Goal: Transaction & Acquisition: Purchase product/service

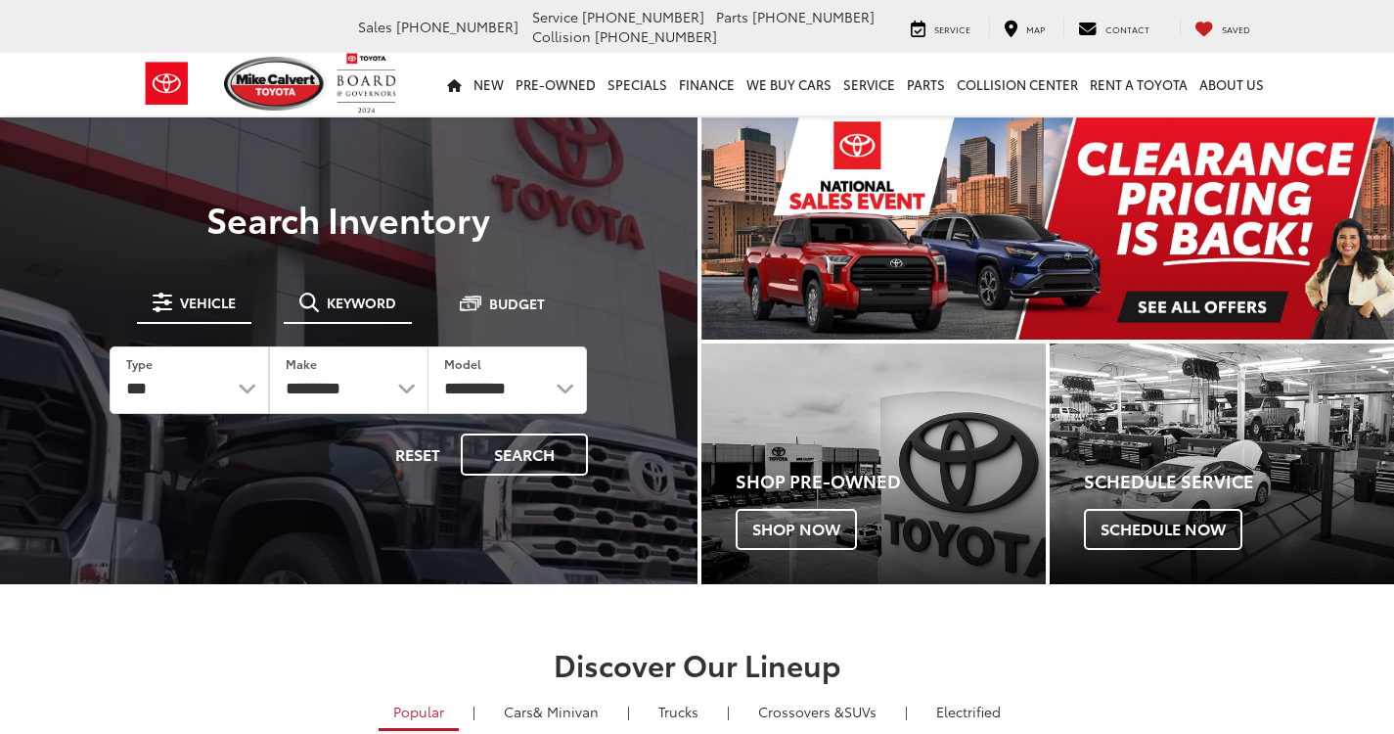
click at [348, 303] on span "Keyword" at bounding box center [361, 302] width 69 height 14
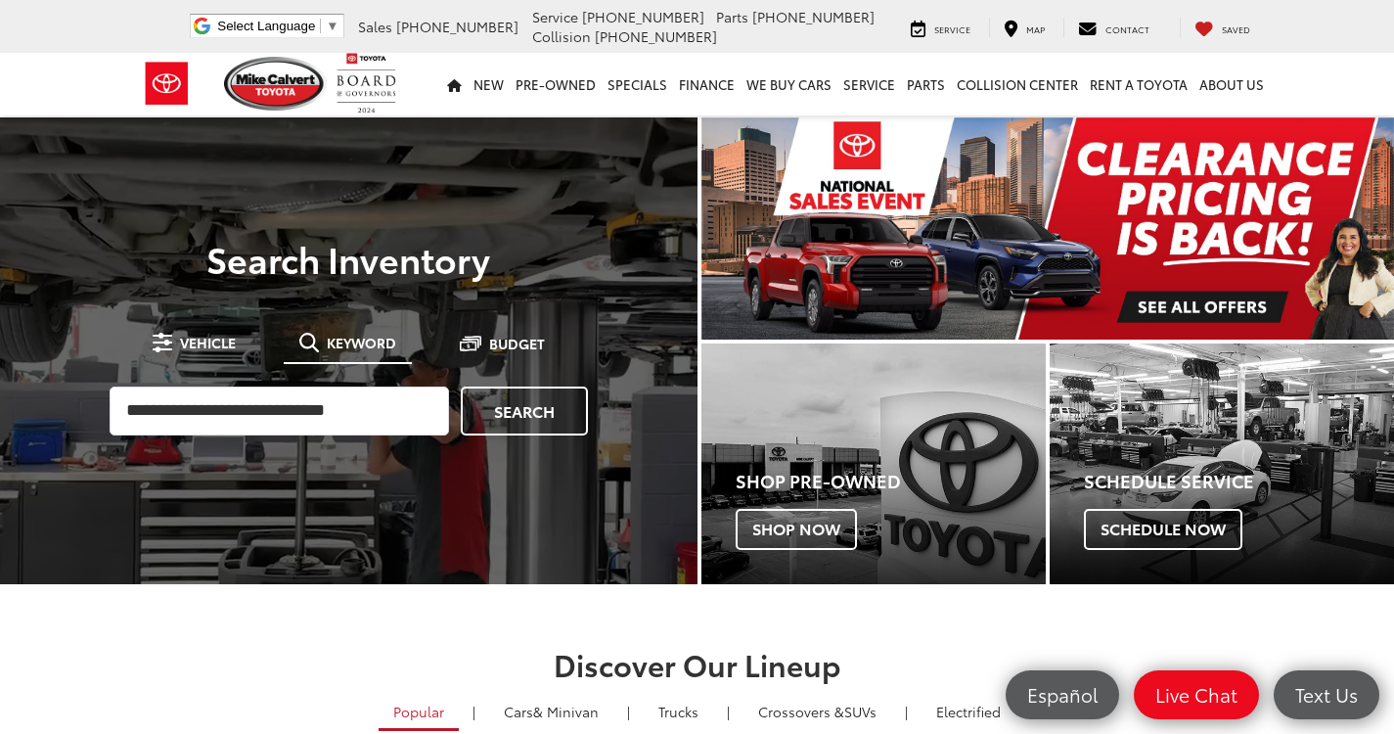
click at [335, 347] on span "Keyword" at bounding box center [361, 343] width 69 height 14
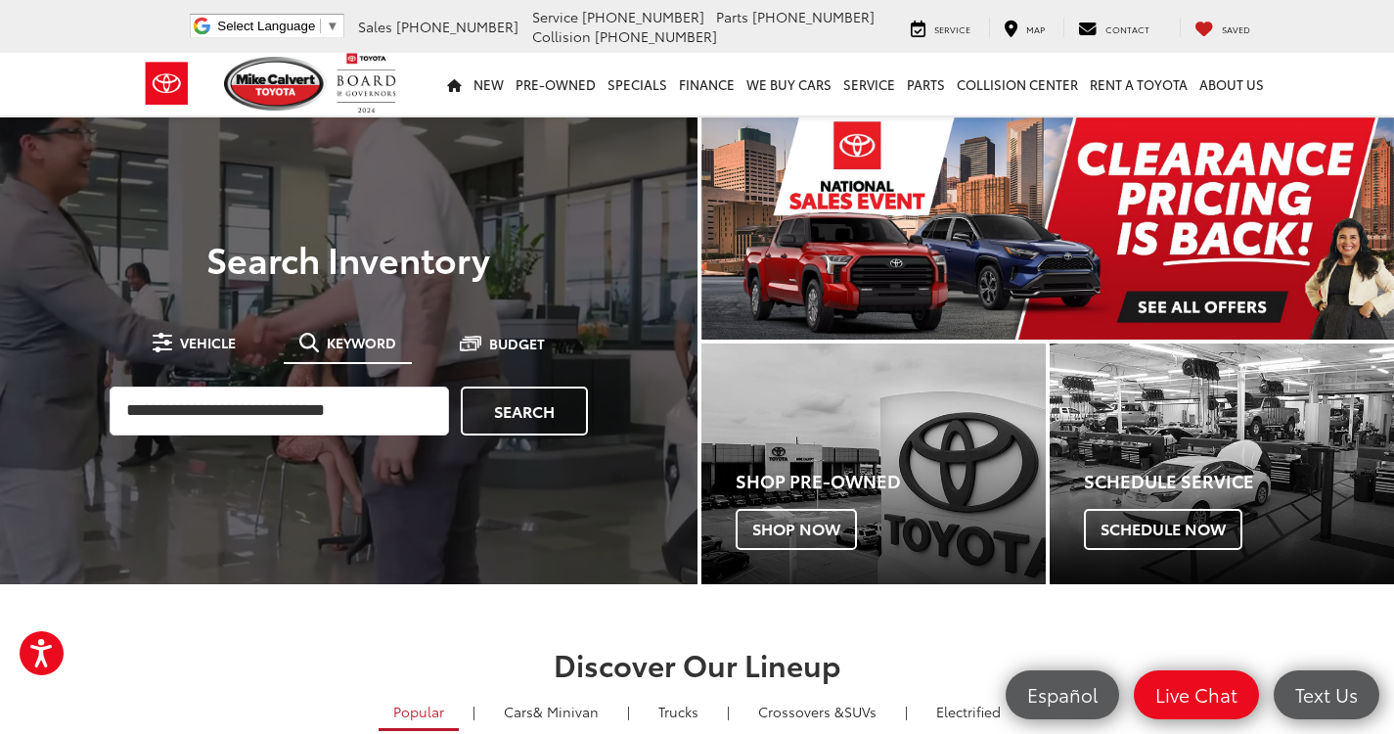
click at [338, 330] on button "Keyword" at bounding box center [348, 342] width 128 height 35
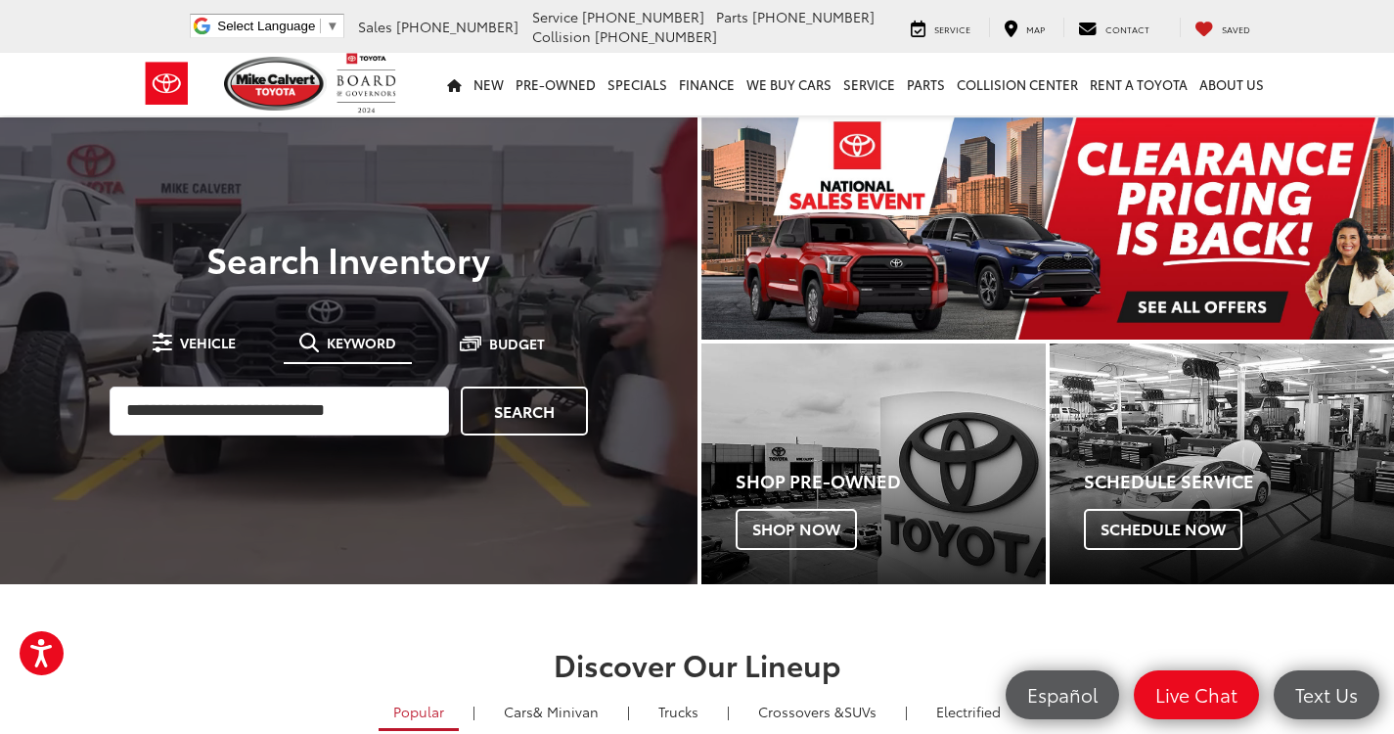
drag, startPoint x: 337, startPoint y: 342, endPoint x: 338, endPoint y: 352, distance: 10.0
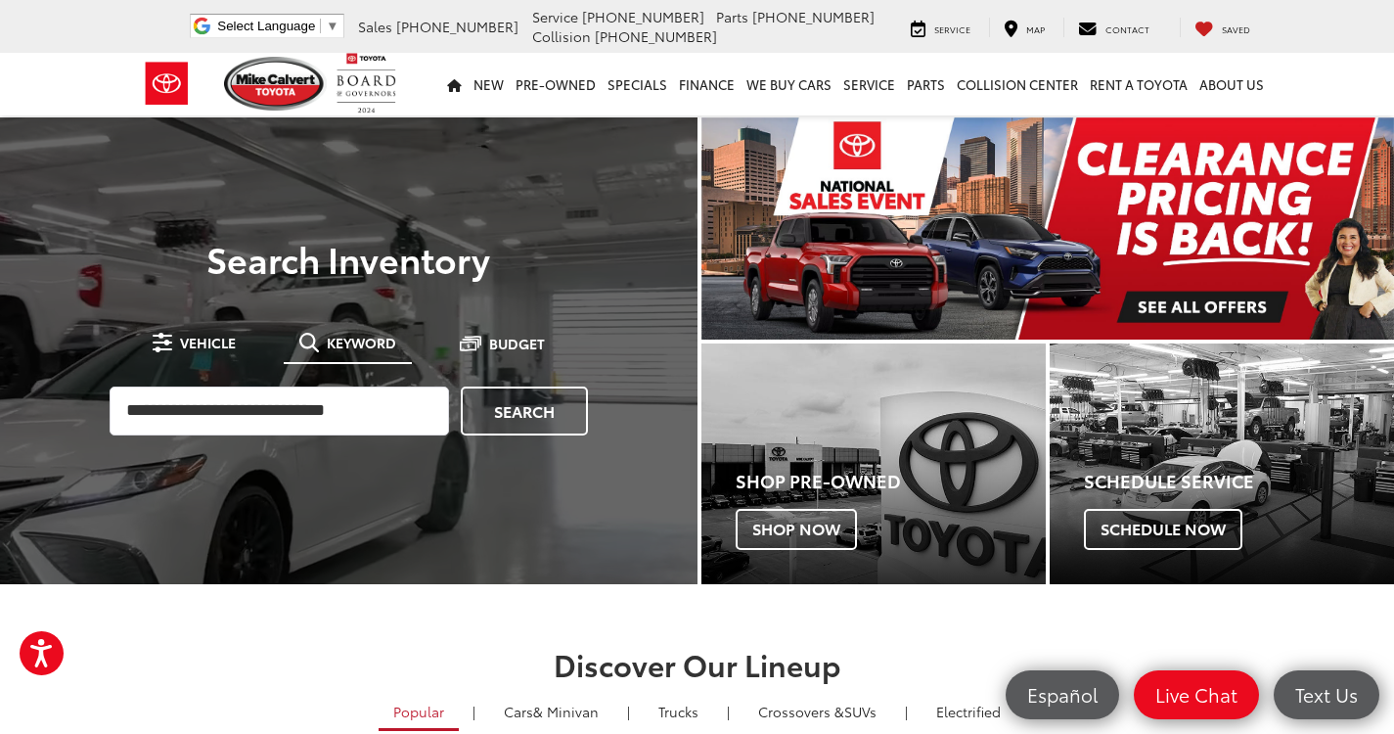
click at [337, 347] on span "Keyword" at bounding box center [361, 343] width 69 height 14
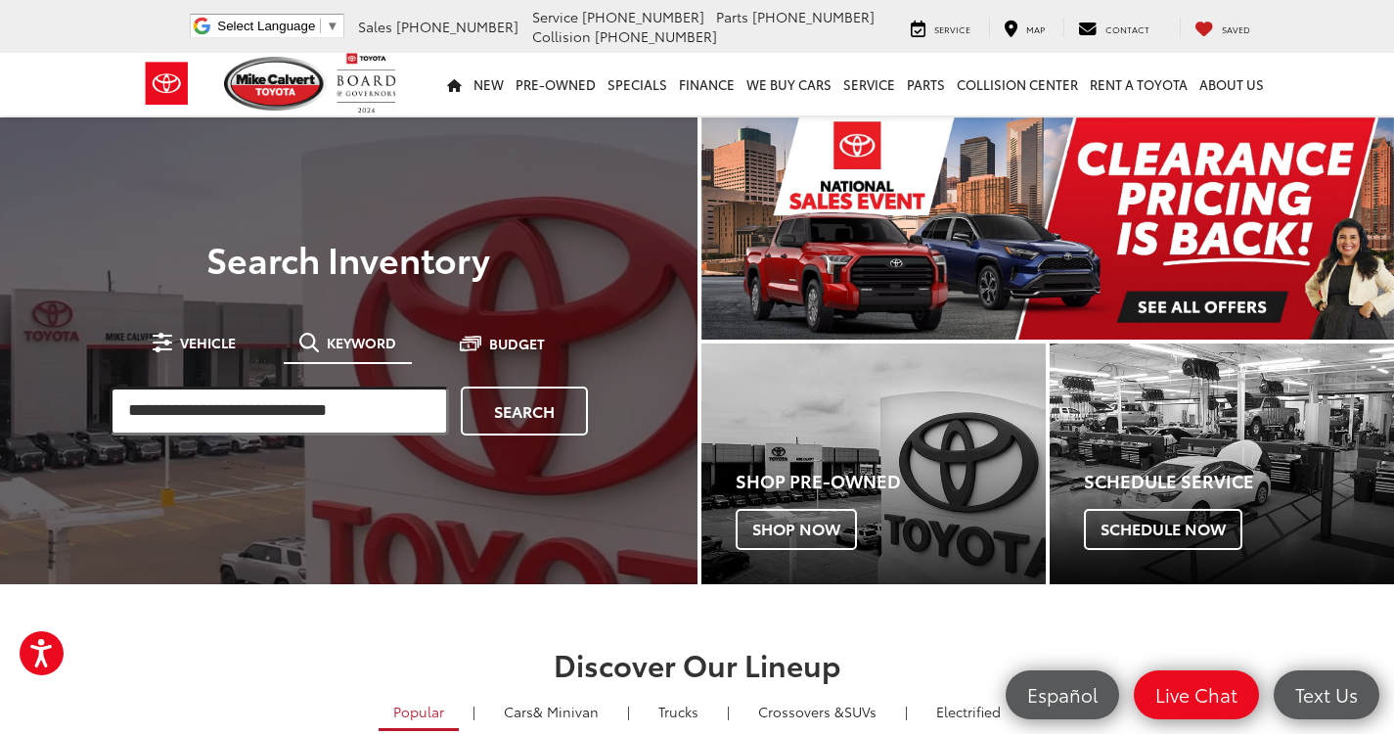
click at [341, 414] on input "search" at bounding box center [279, 410] width 339 height 49
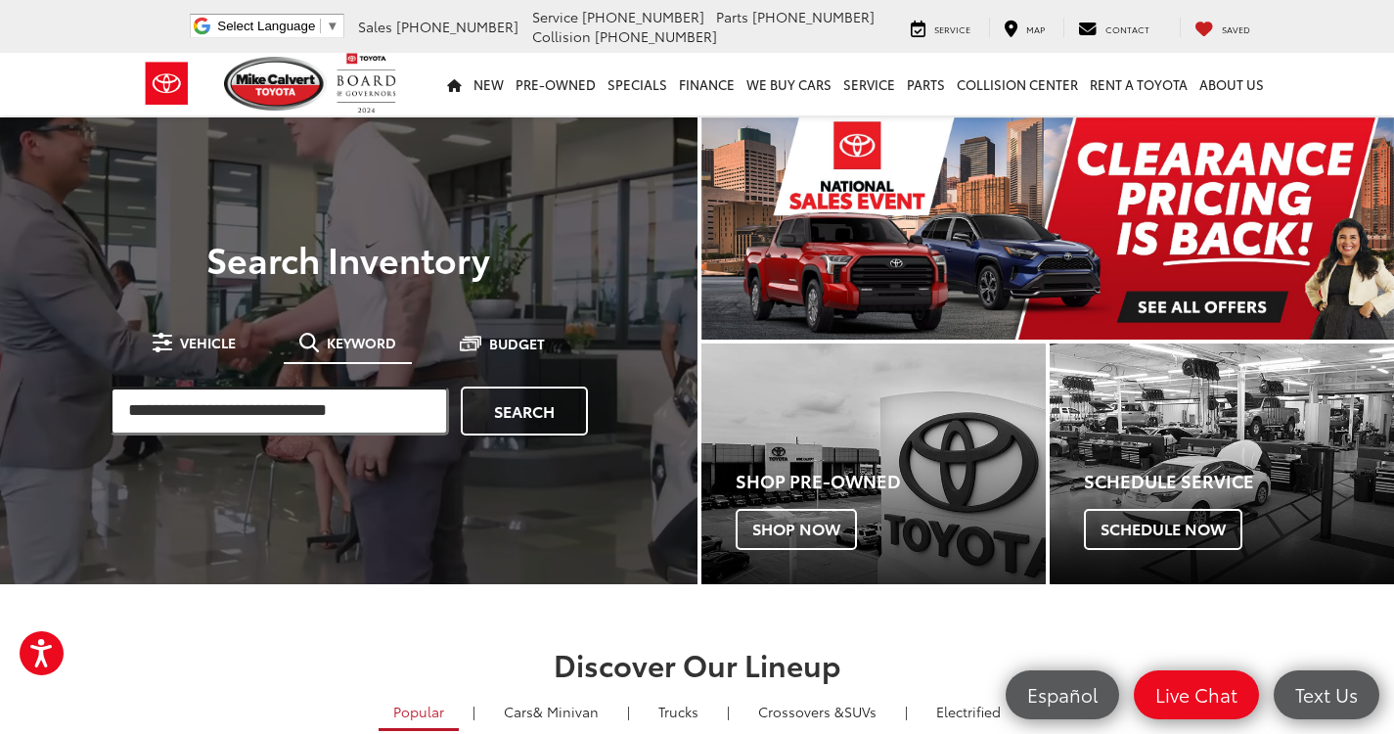
paste input "*****"
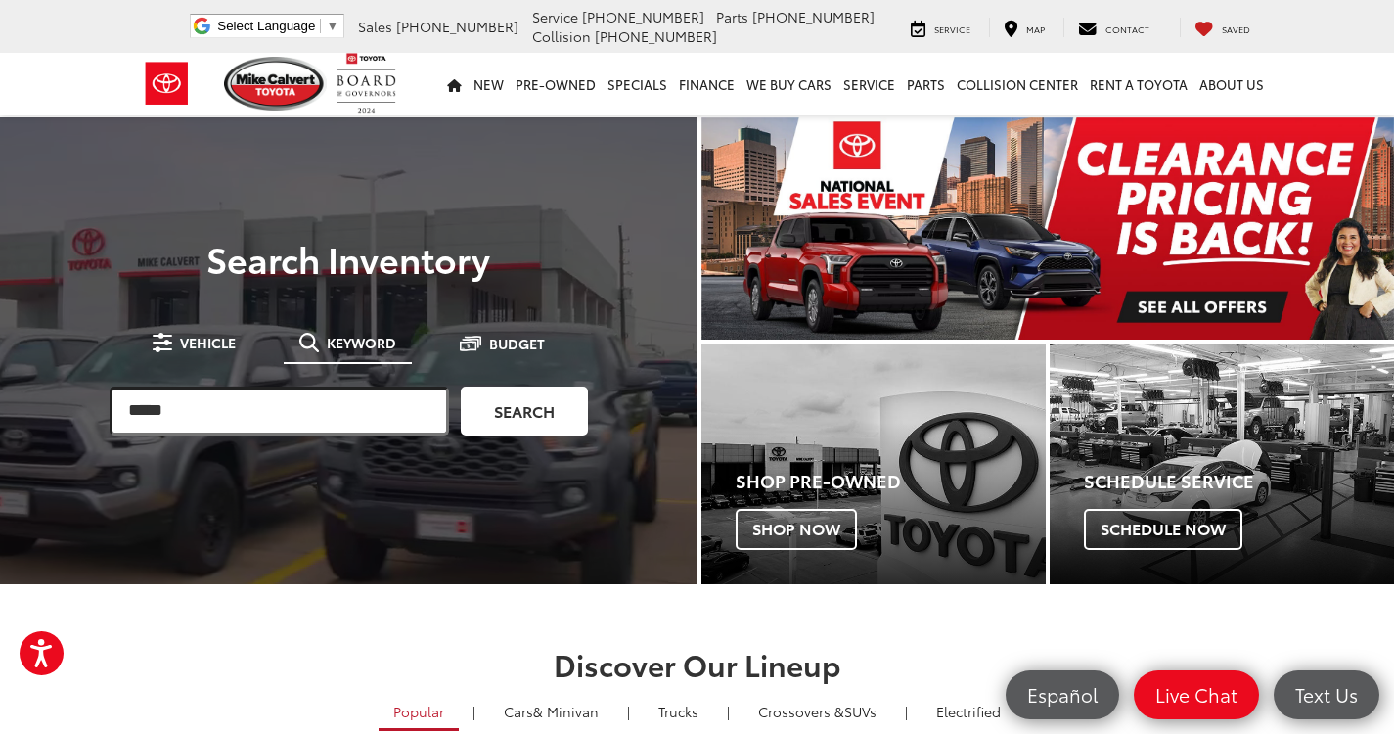
type input "*****"
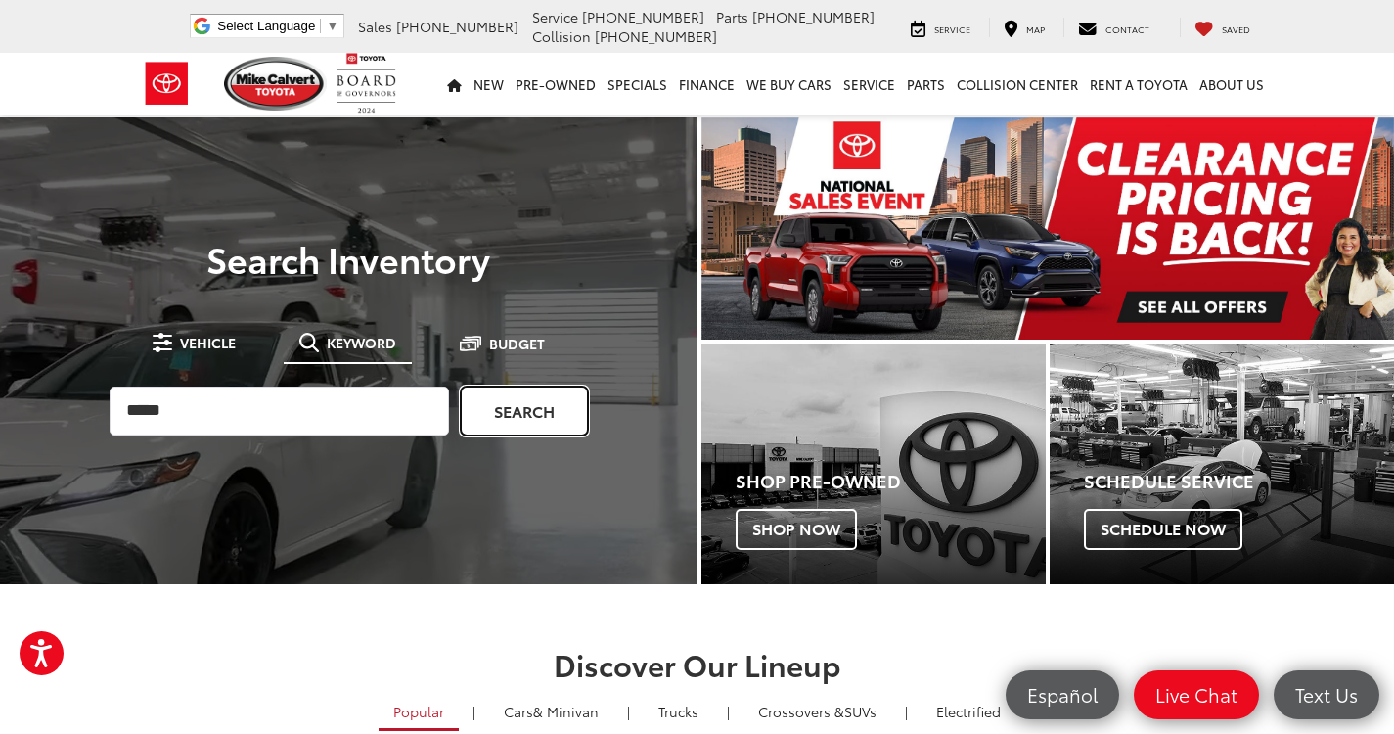
click at [578, 409] on link "Search" at bounding box center [524, 410] width 127 height 49
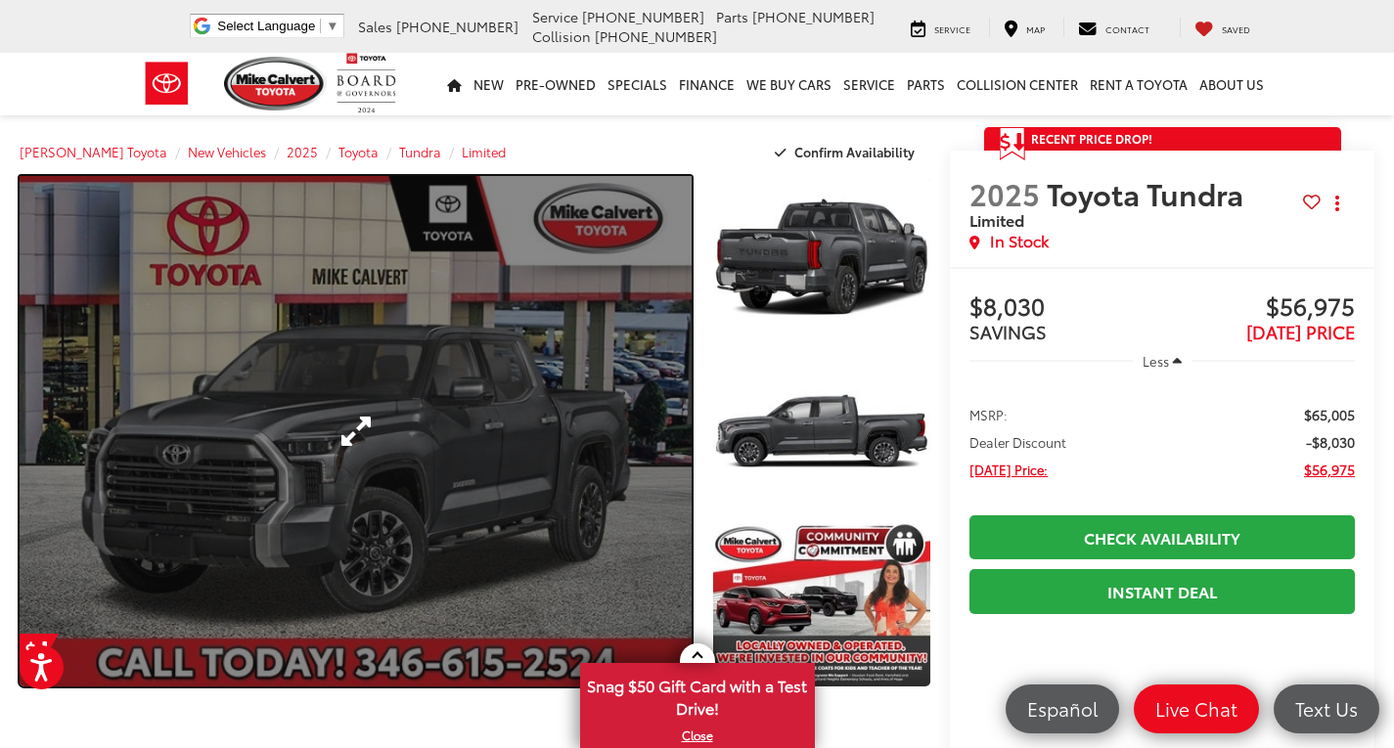
click at [531, 652] on link "Expand Photo 0" at bounding box center [356, 431] width 672 height 511
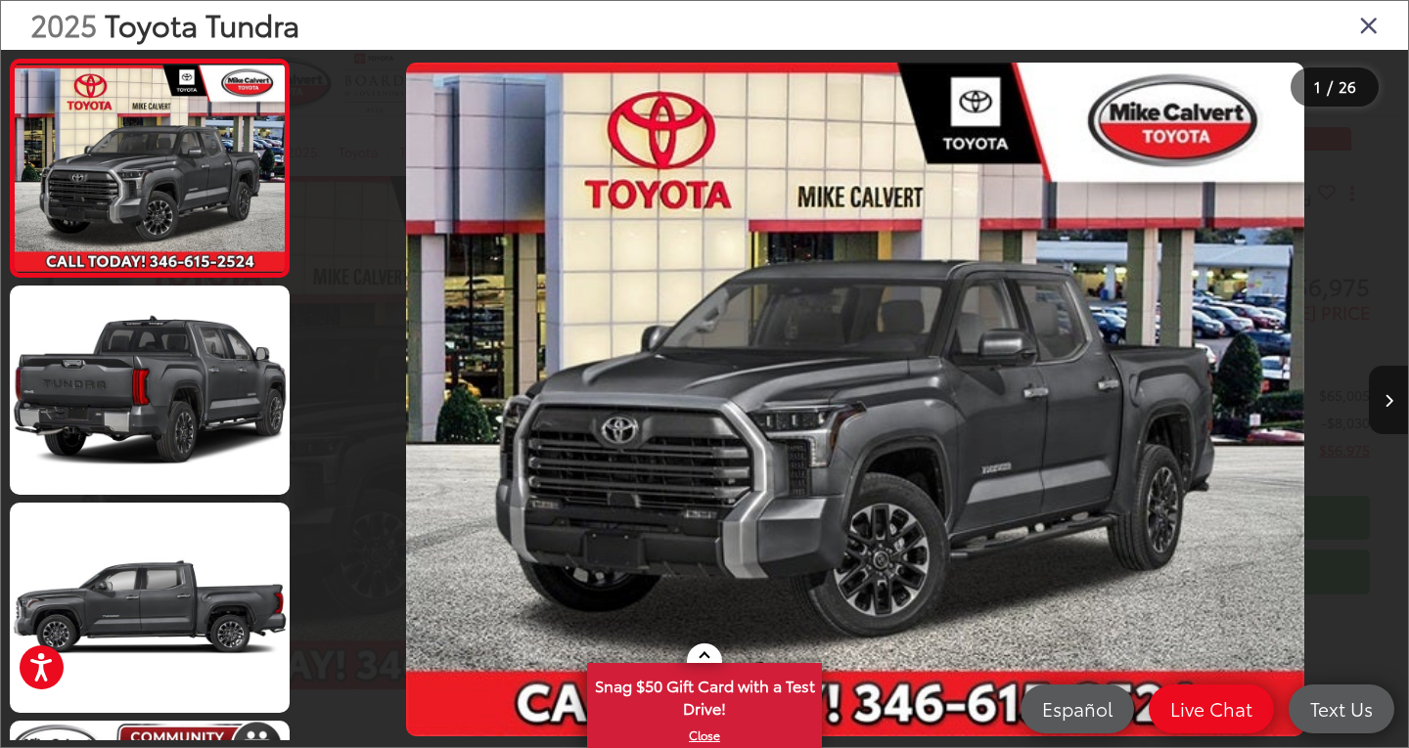
click at [799, 378] on img "2025 Toyota Tundra Limited 0" at bounding box center [855, 400] width 898 height 674
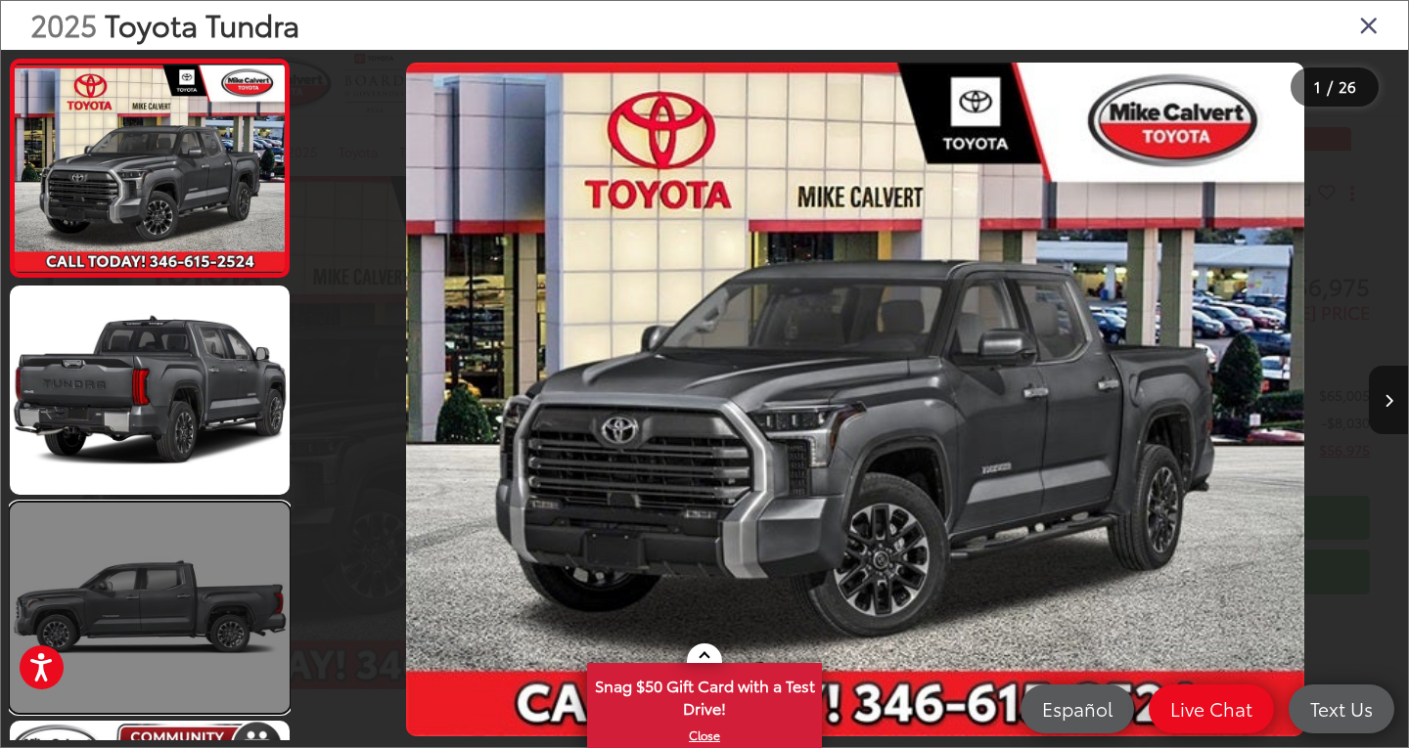
click at [234, 610] on link at bounding box center [150, 607] width 280 height 209
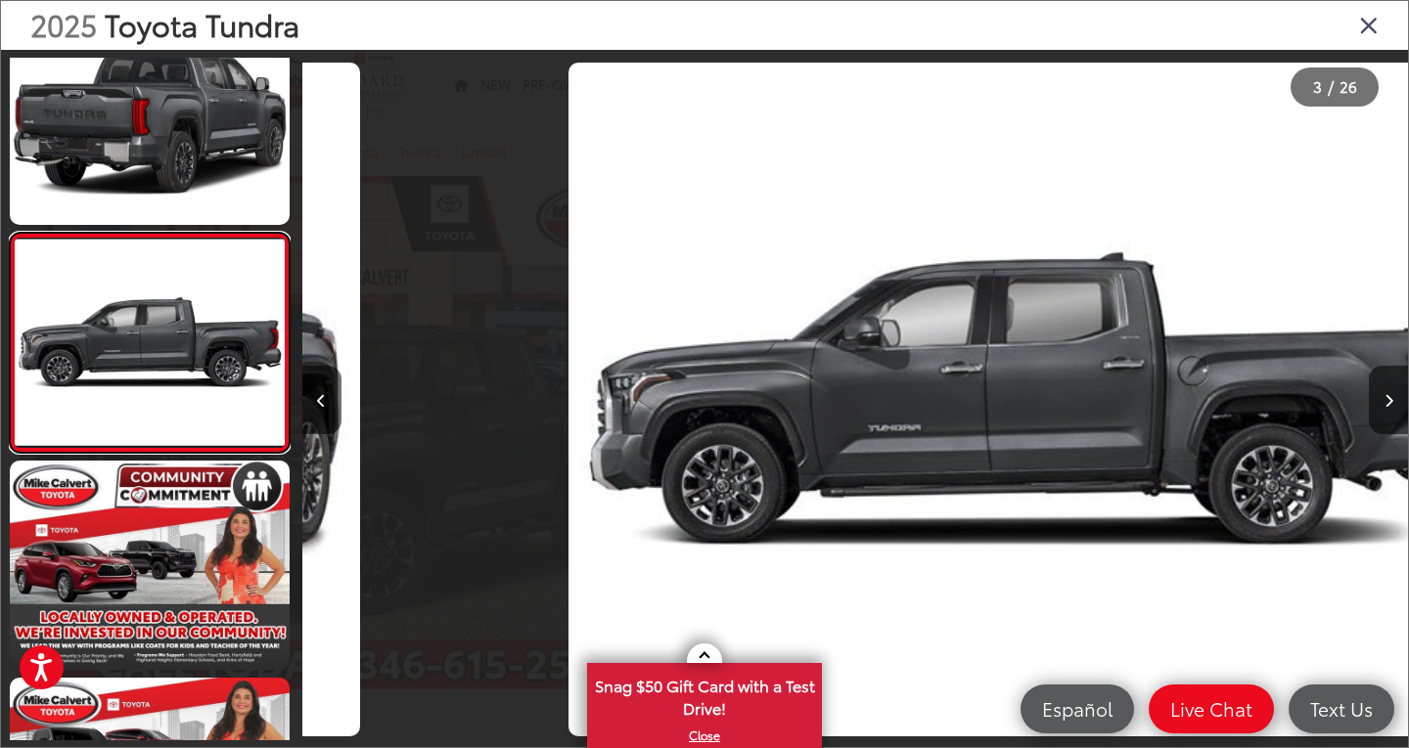
scroll to position [0, 2212]
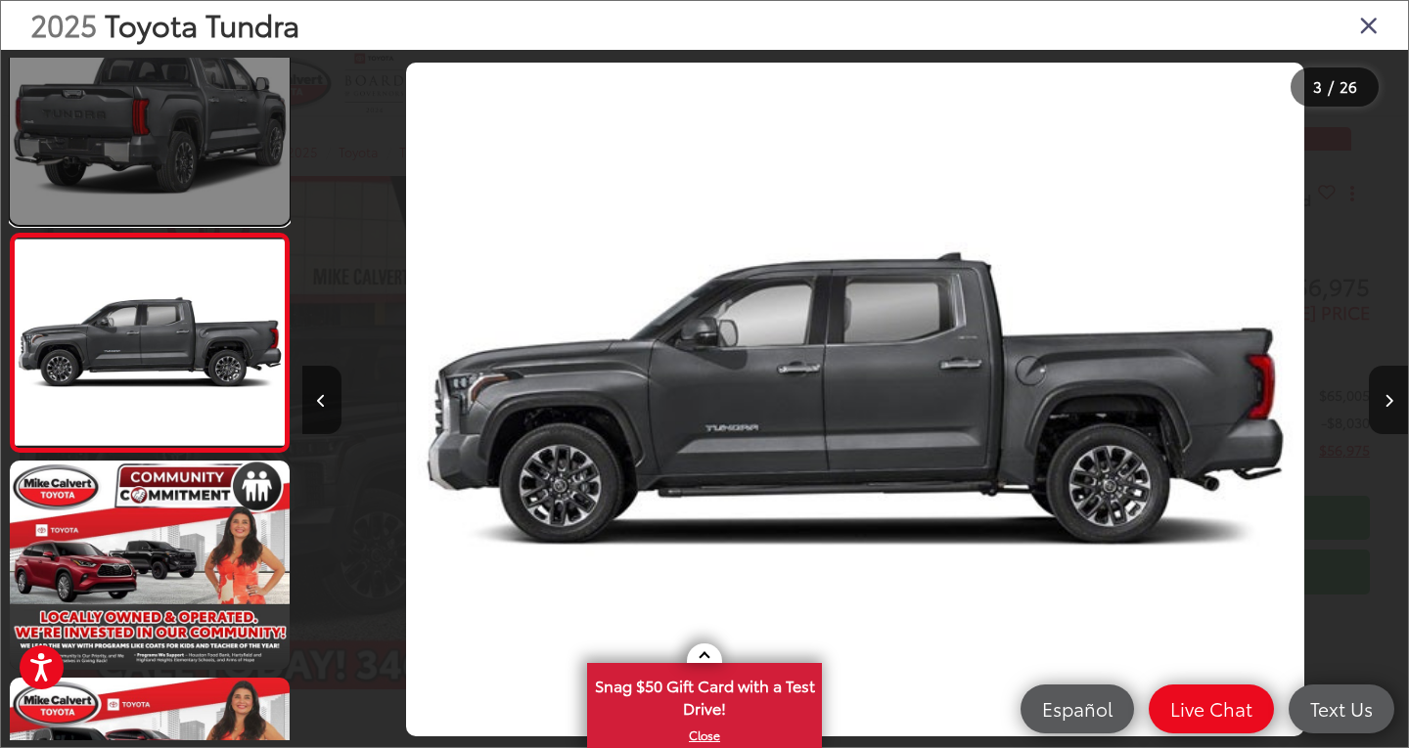
click at [134, 76] on link at bounding box center [150, 120] width 280 height 209
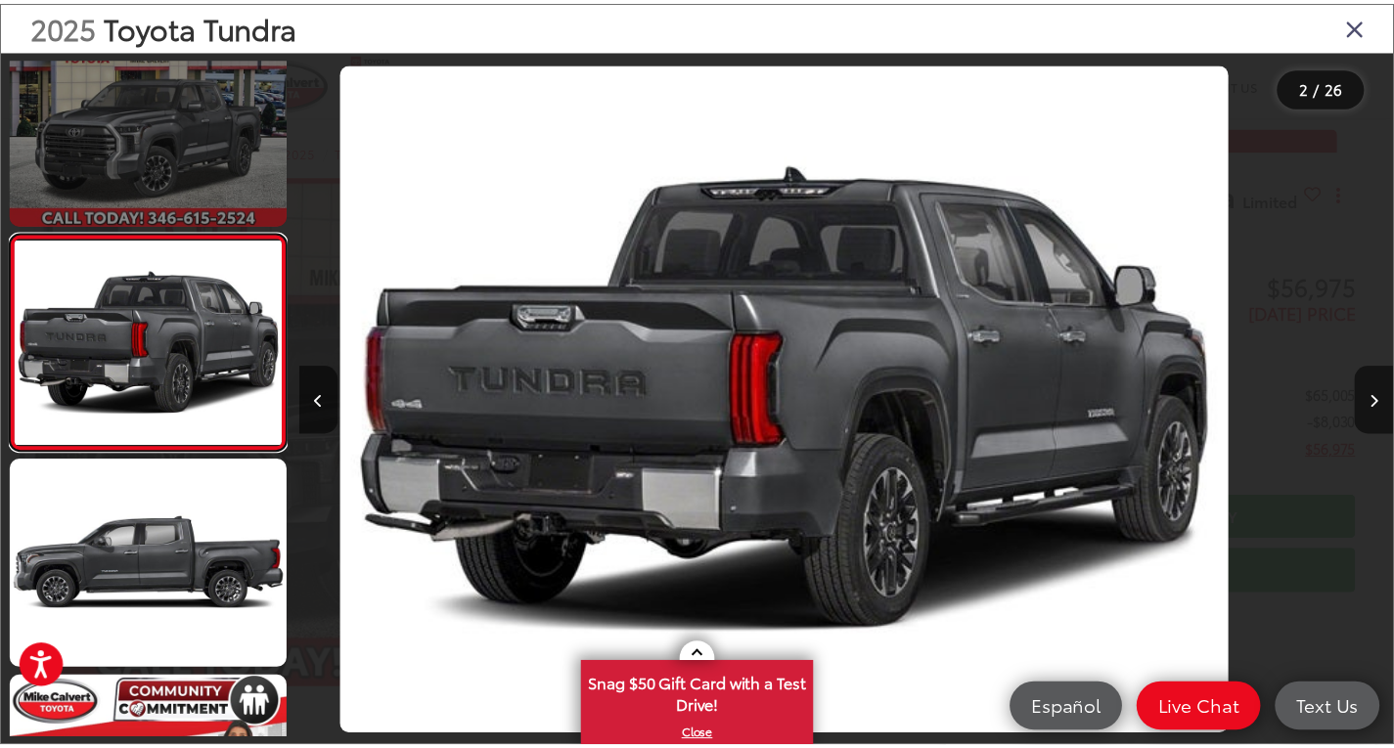
scroll to position [0, 1105]
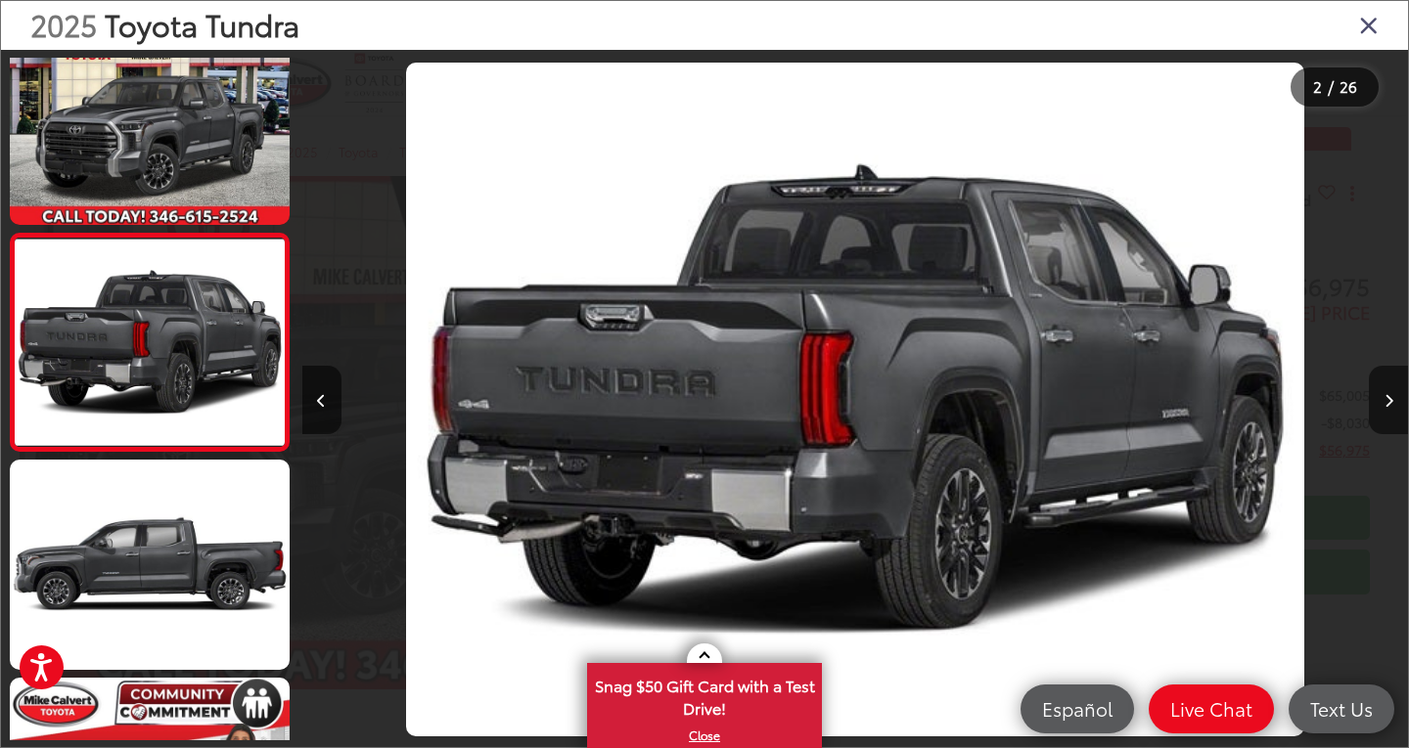
click at [1373, 24] on icon "Close gallery" at bounding box center [1369, 24] width 20 height 25
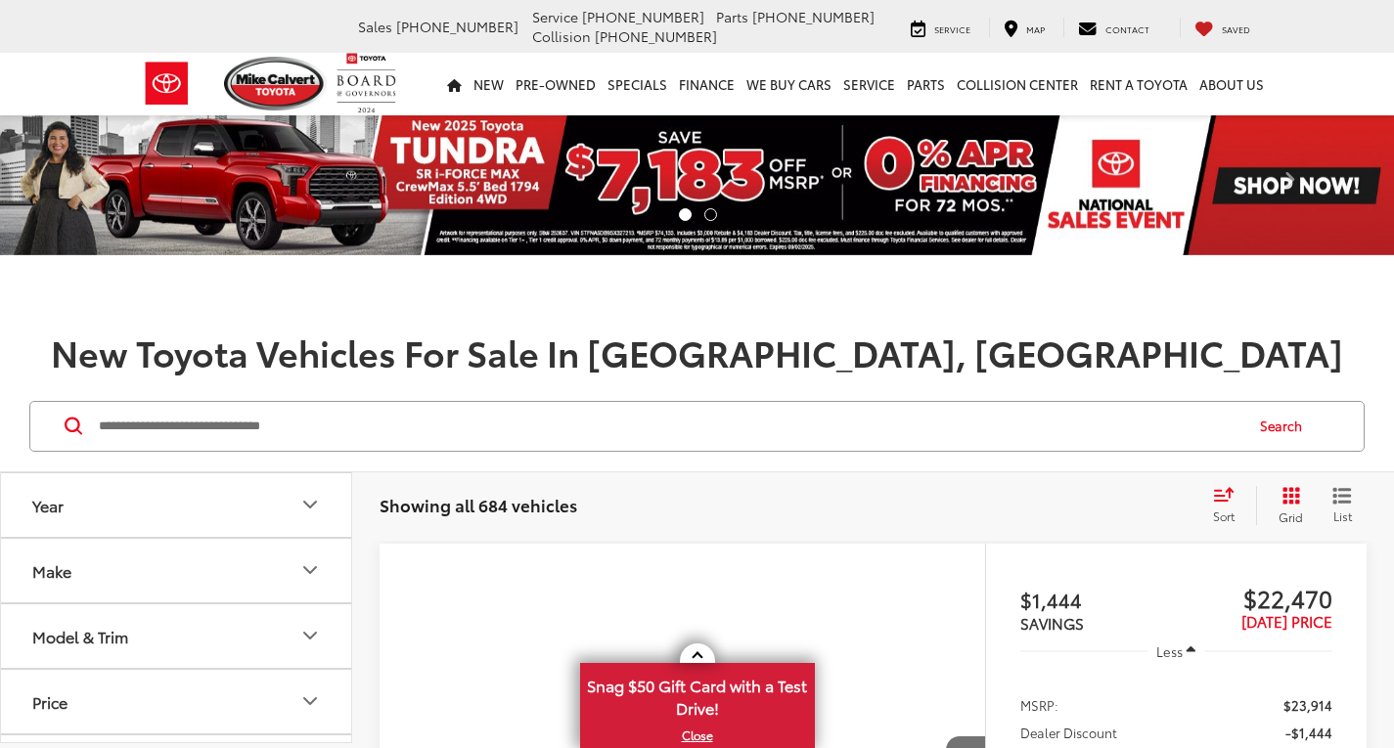
click at [604, 406] on input "Search by Make, Model, or Keyword" at bounding box center [669, 426] width 1145 height 47
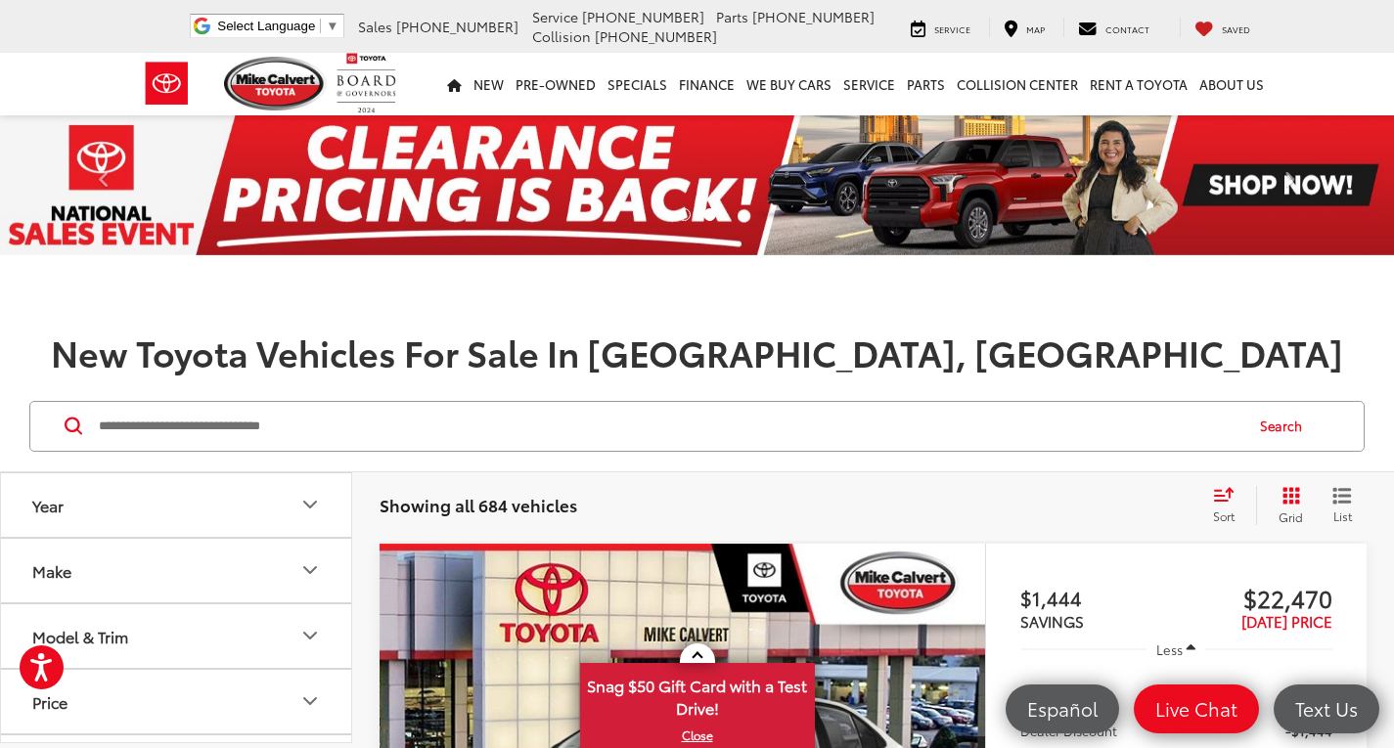
click at [200, 428] on input "Search by Make, Model, or Keyword" at bounding box center [669, 426] width 1145 height 47
paste input "**********"
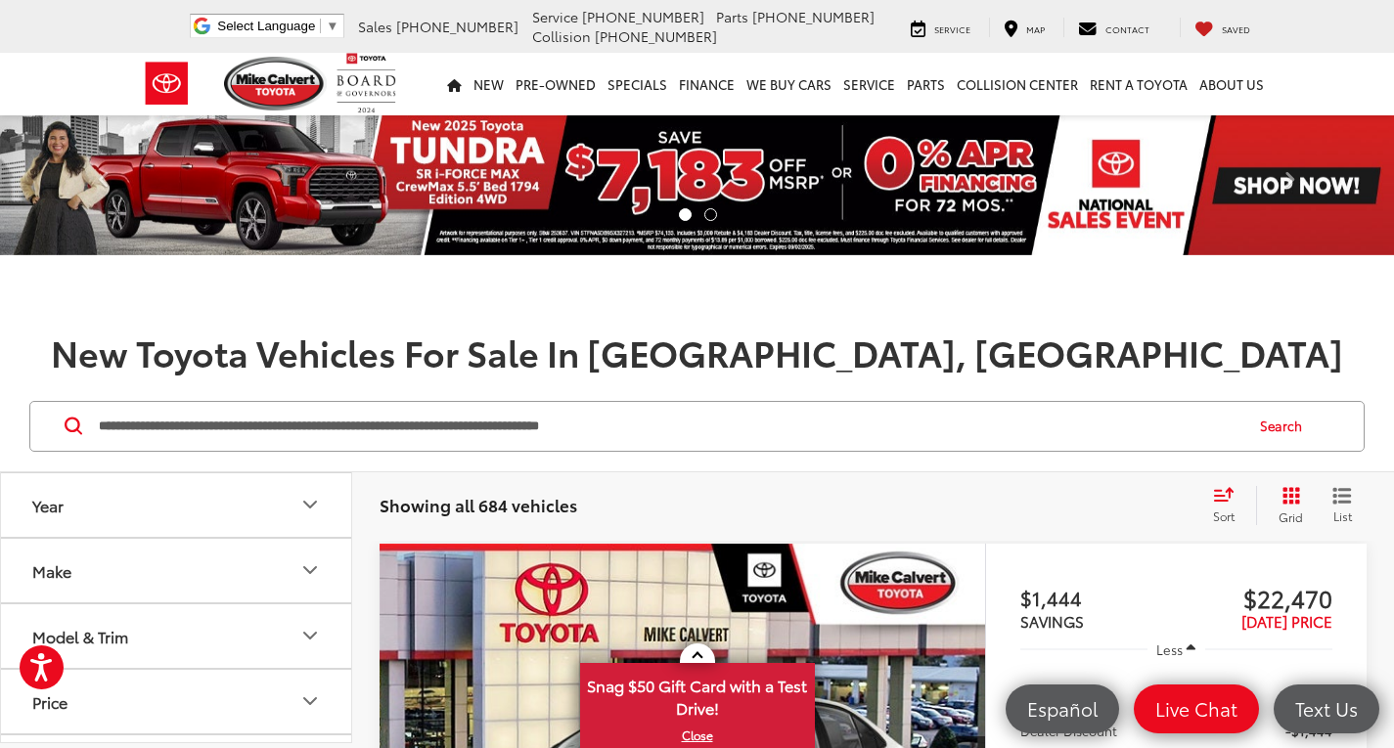
type input "**********"
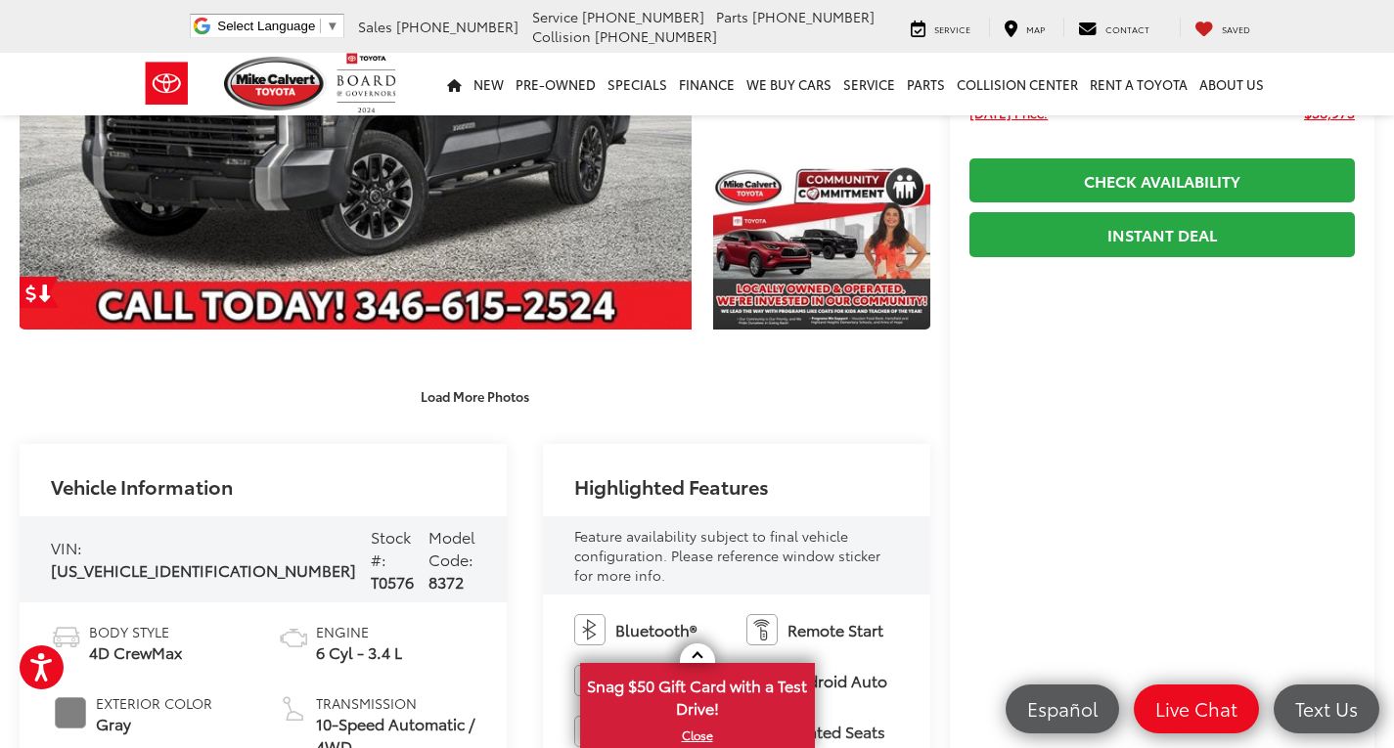
scroll to position [391, 0]
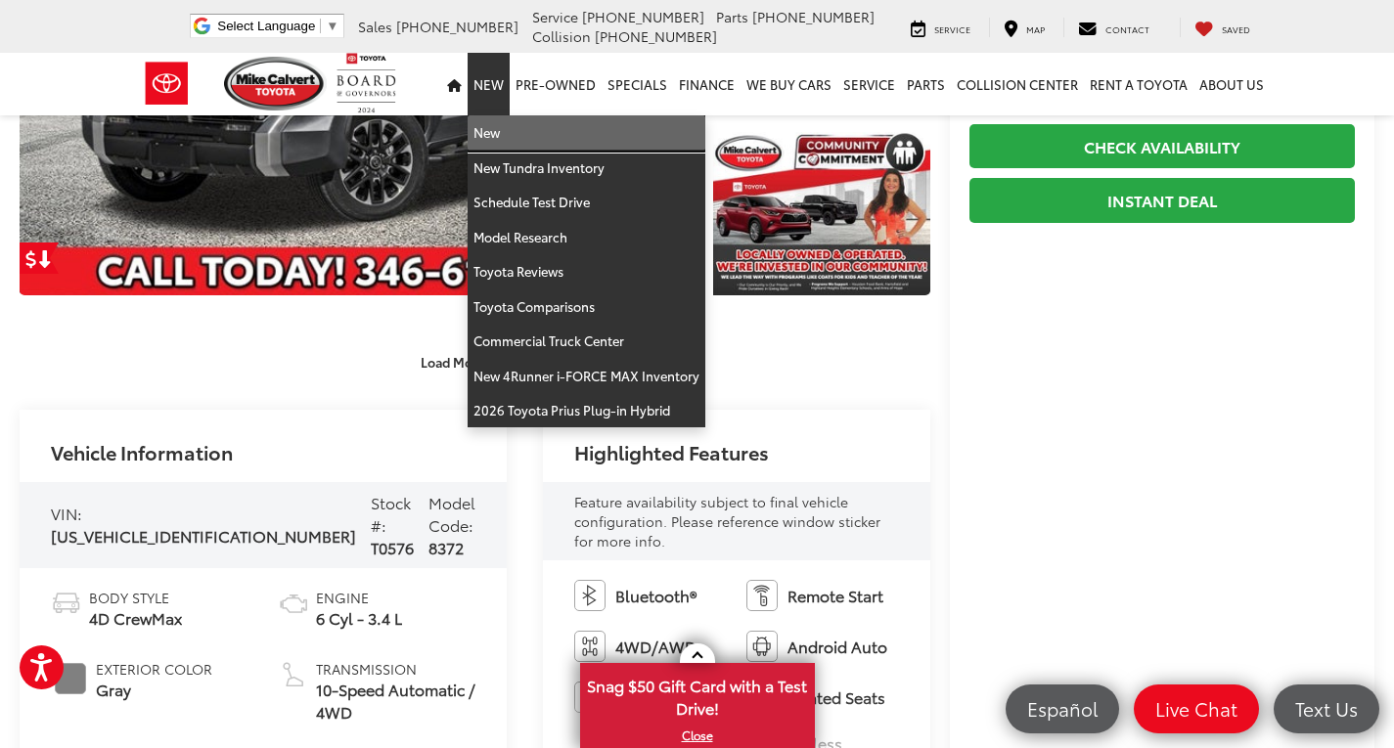
drag, startPoint x: 509, startPoint y: 133, endPoint x: 64, endPoint y: 99, distance: 446.4
click at [509, 133] on link "New" at bounding box center [587, 132] width 238 height 35
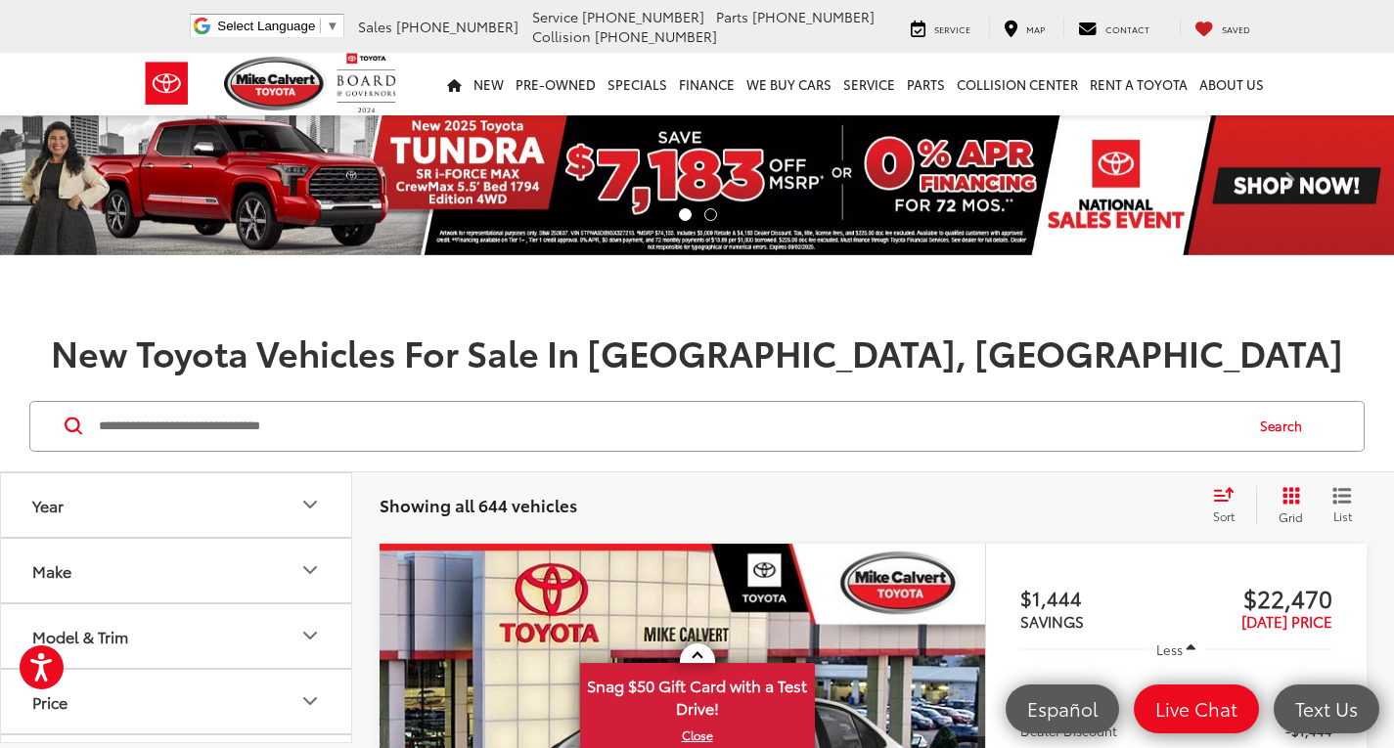
click at [341, 406] on input "Search by Make, Model, or Keyword" at bounding box center [669, 426] width 1145 height 47
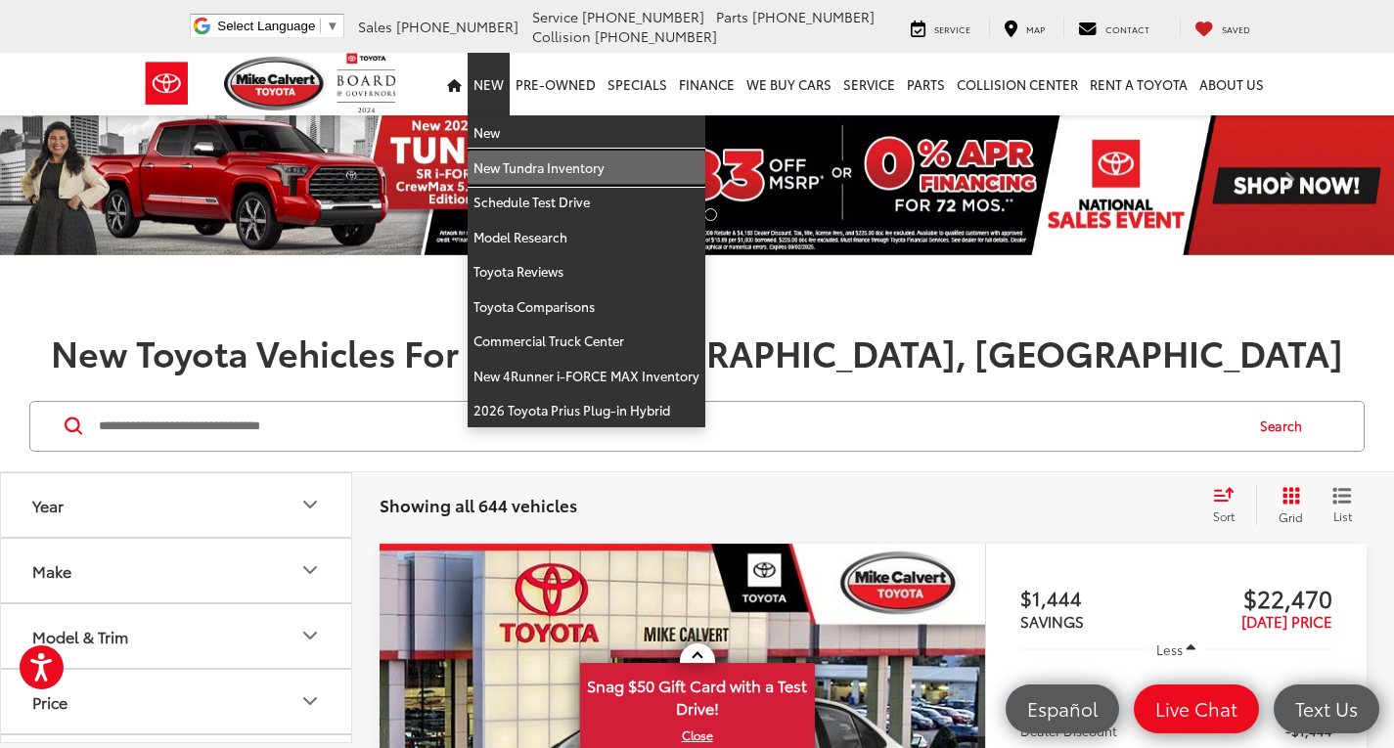
click at [508, 166] on link "New Tundra Inventory" at bounding box center [587, 168] width 238 height 35
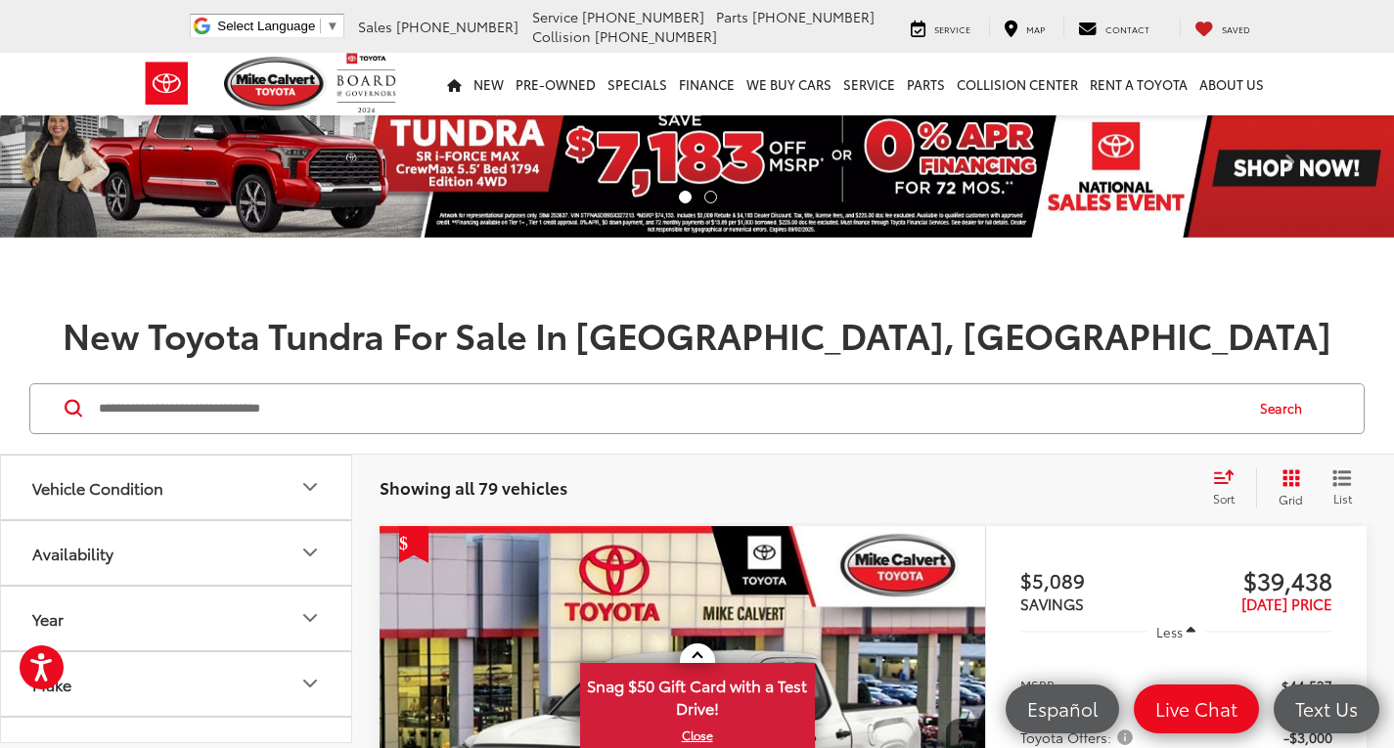
click at [169, 495] on button "Vehicle Condition" at bounding box center [177, 488] width 352 height 64
click at [169, 488] on button "Vehicle Condition" at bounding box center [177, 488] width 352 height 64
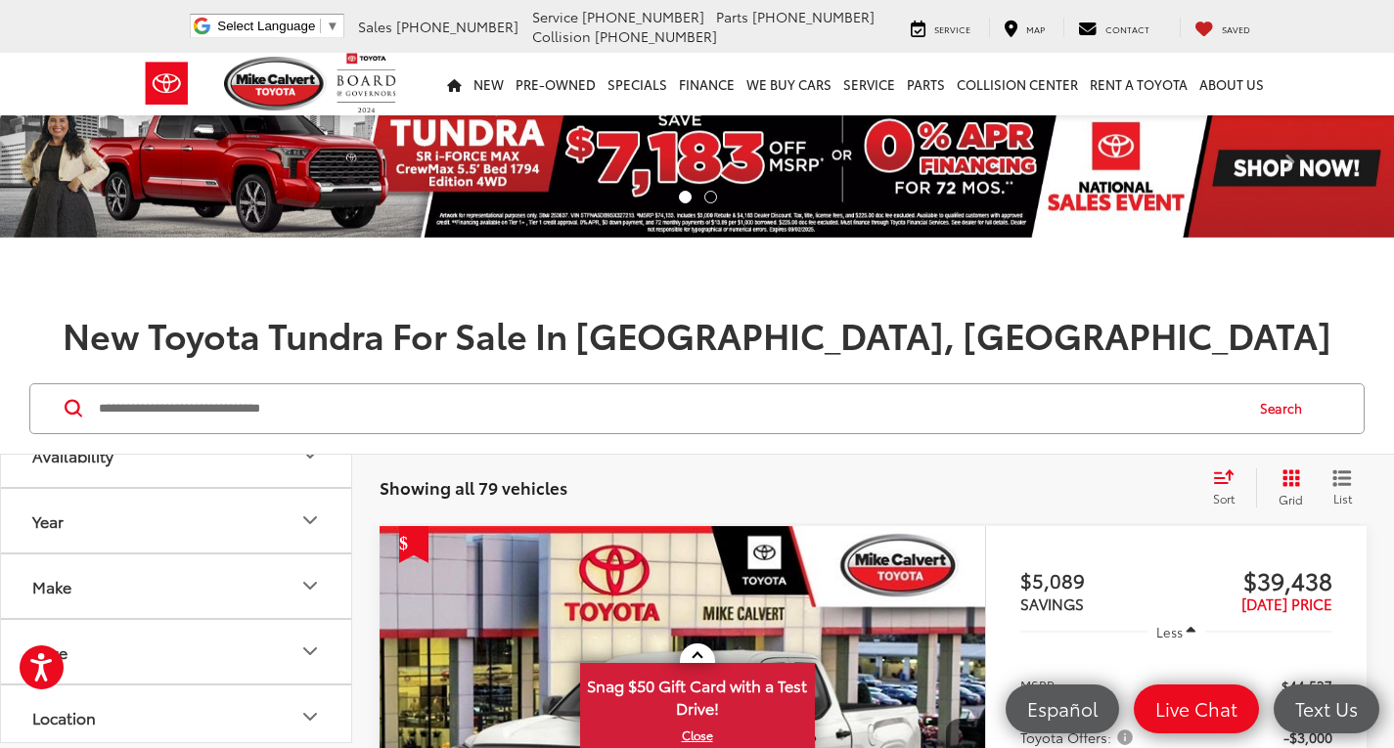
click at [147, 598] on button "Make" at bounding box center [177, 587] width 352 height 64
click at [87, 481] on label "Toyota (79)" at bounding box center [88, 475] width 79 height 79
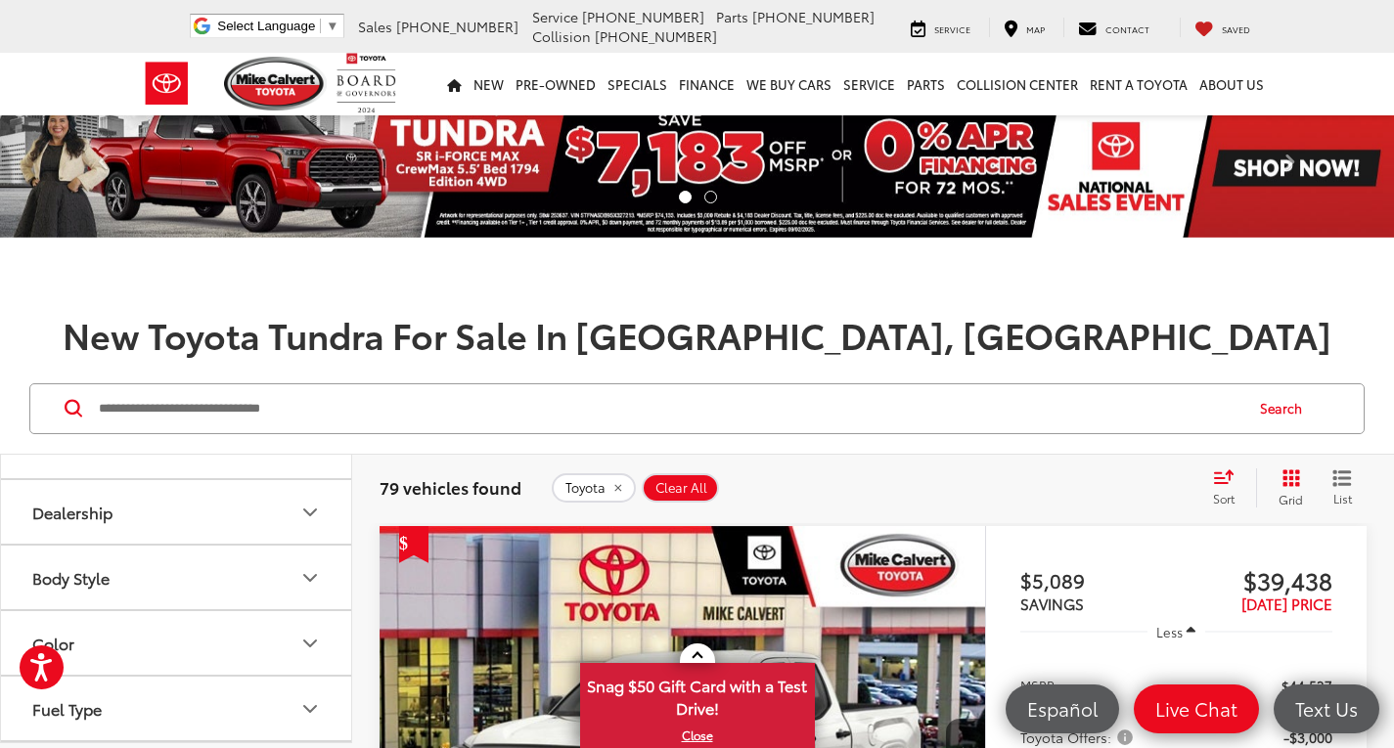
scroll to position [489, 0]
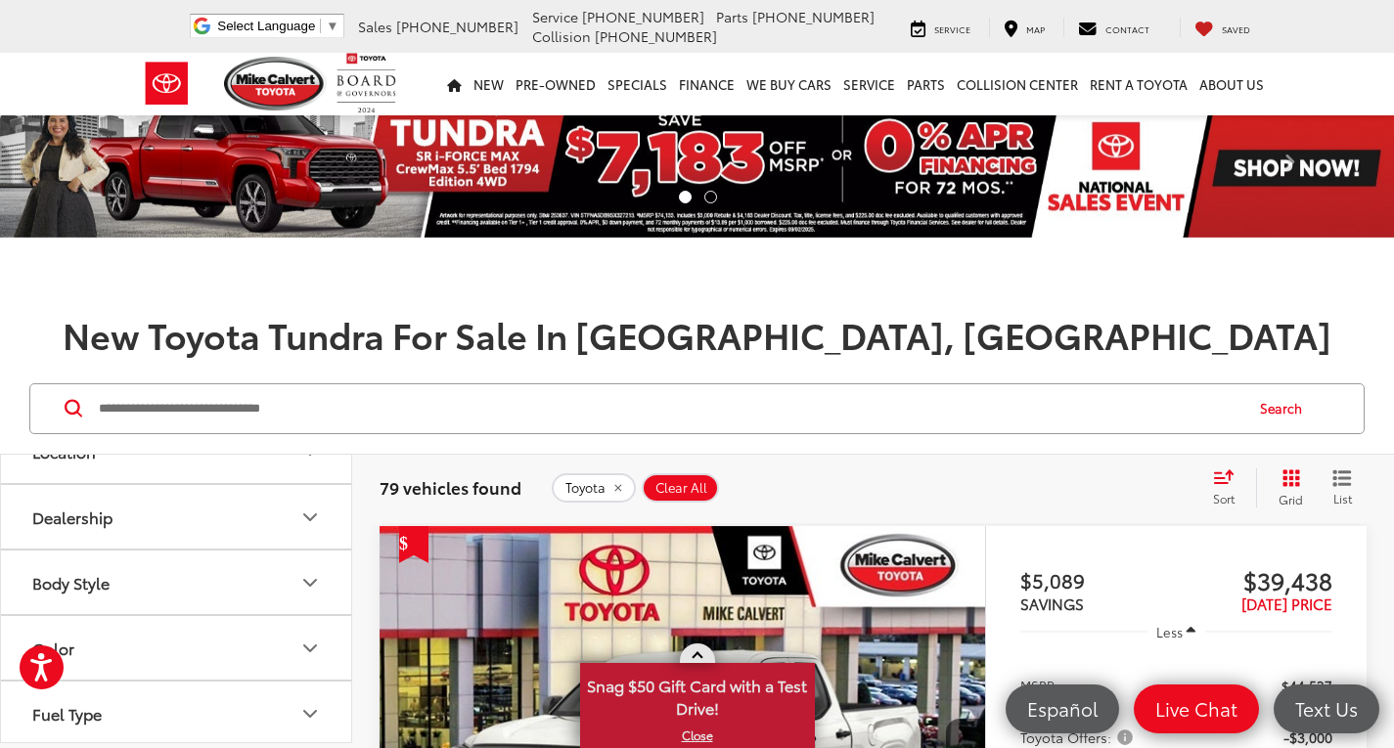
click at [705, 653] on link at bounding box center [697, 654] width 35 height 20
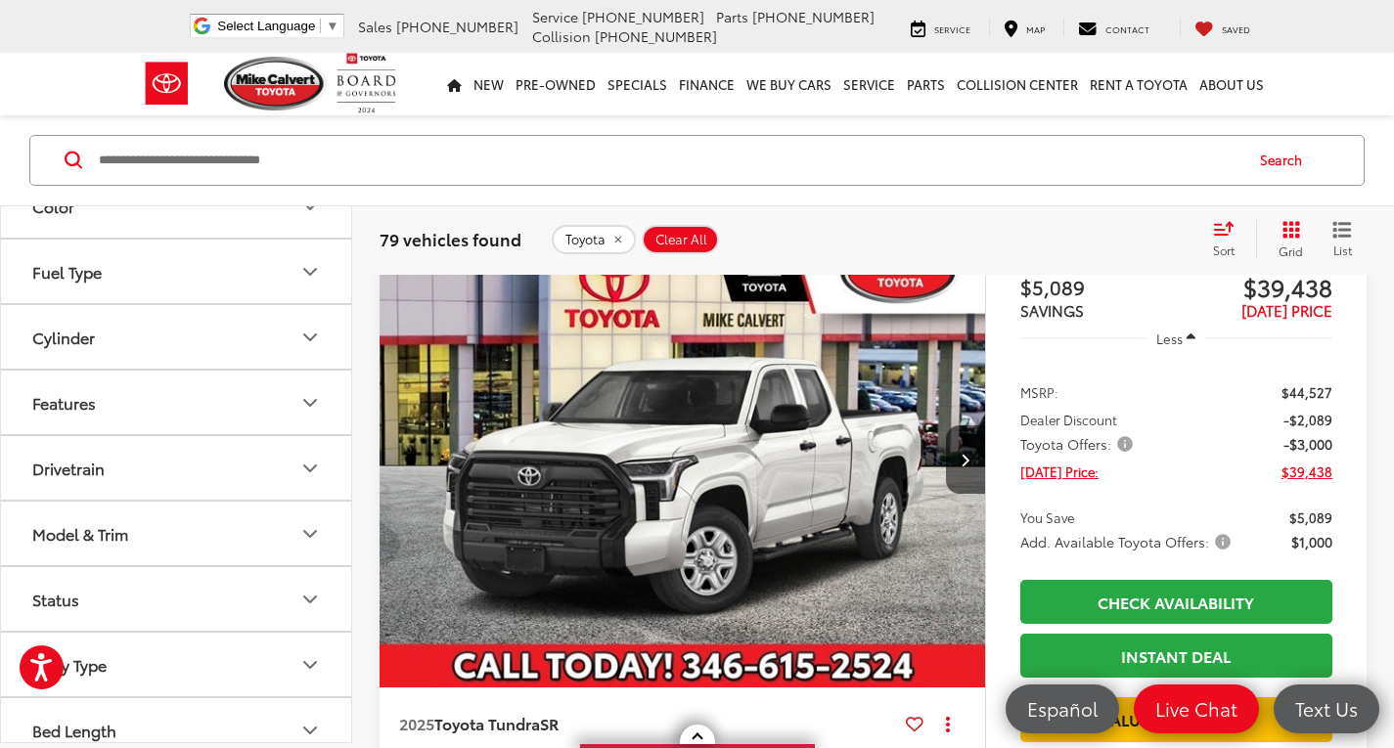
scroll to position [685, 0]
click at [240, 525] on button "Model & Trim" at bounding box center [177, 532] width 352 height 64
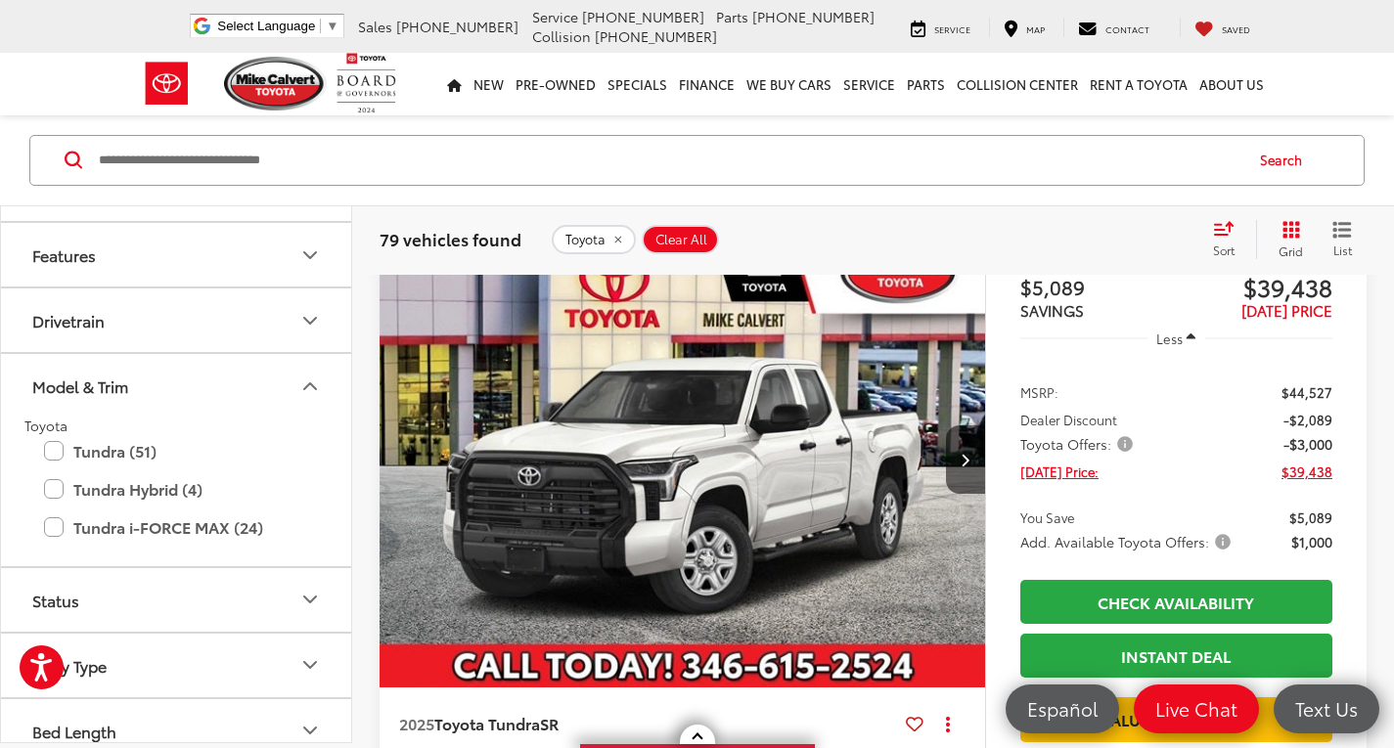
scroll to position [852, 0]
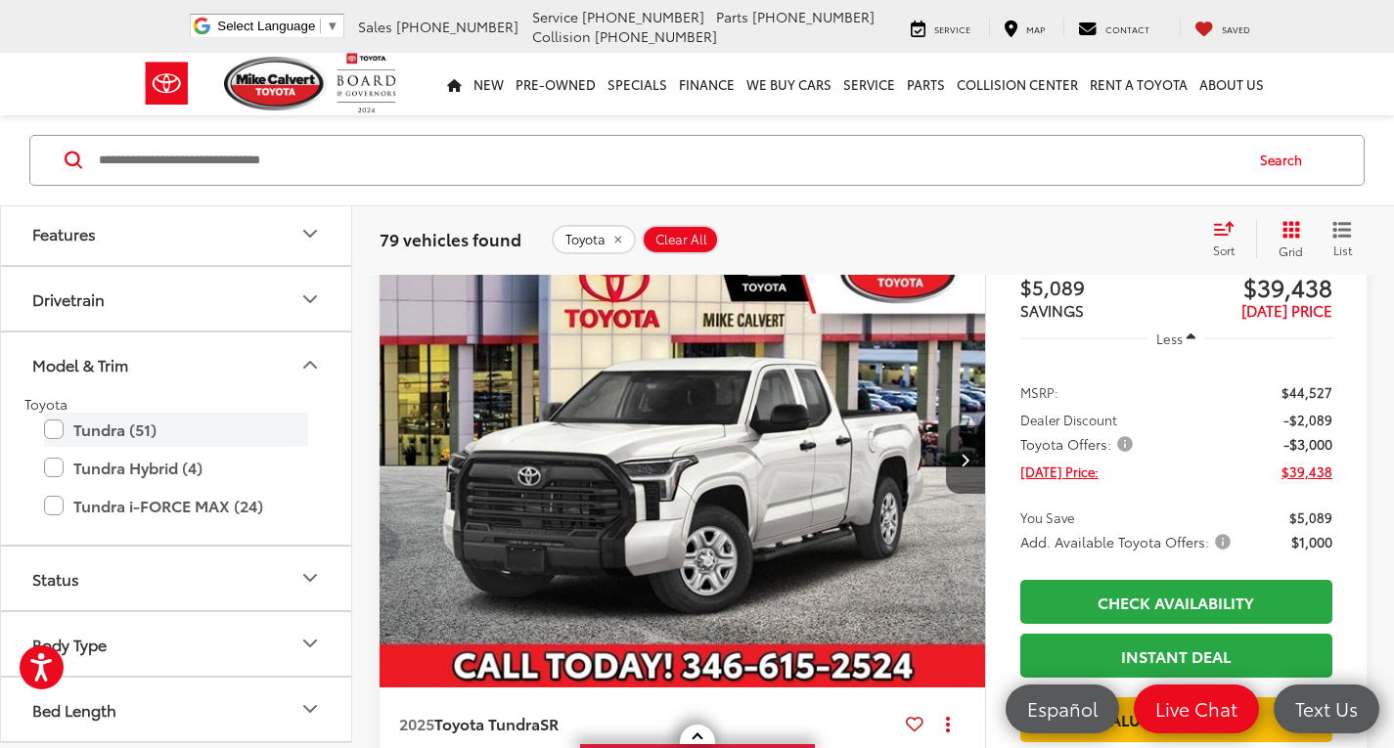
click at [54, 433] on label "Tundra (51)" at bounding box center [176, 430] width 264 height 34
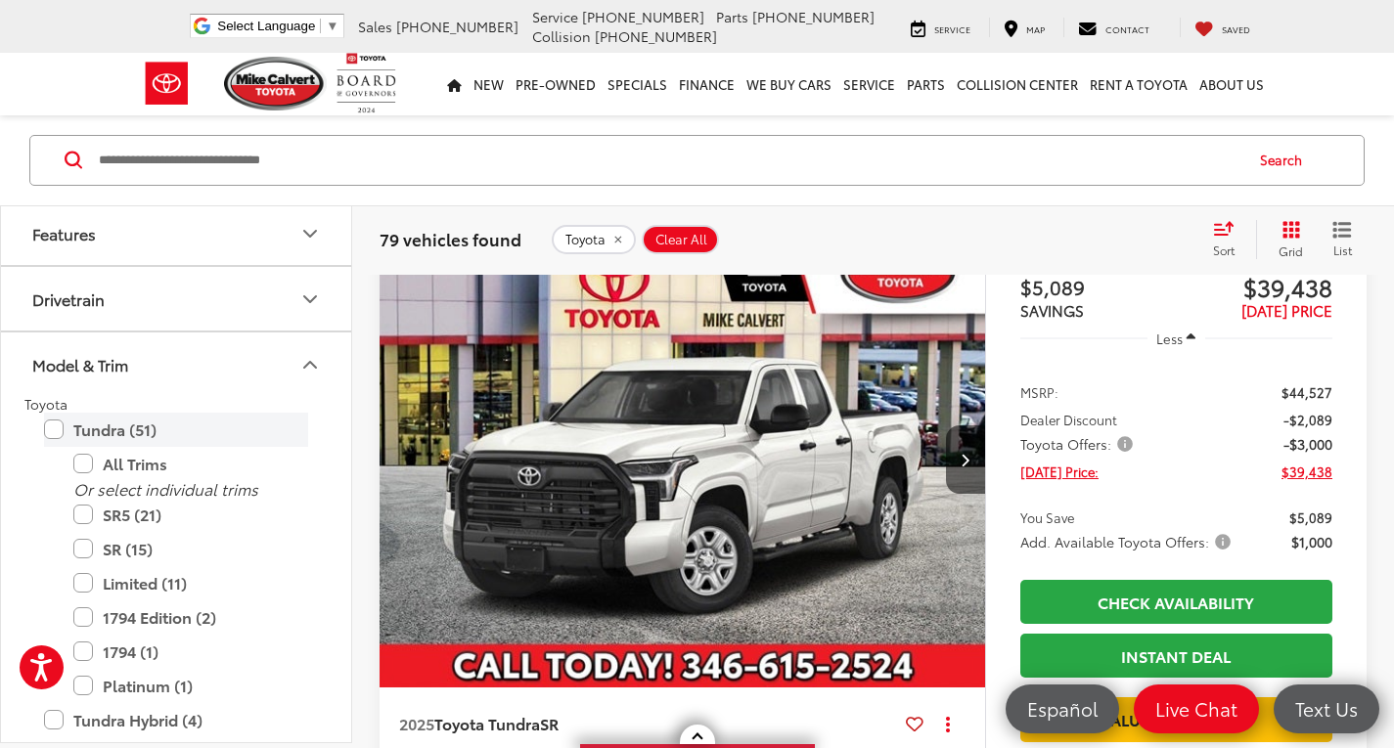
scroll to position [248, 0]
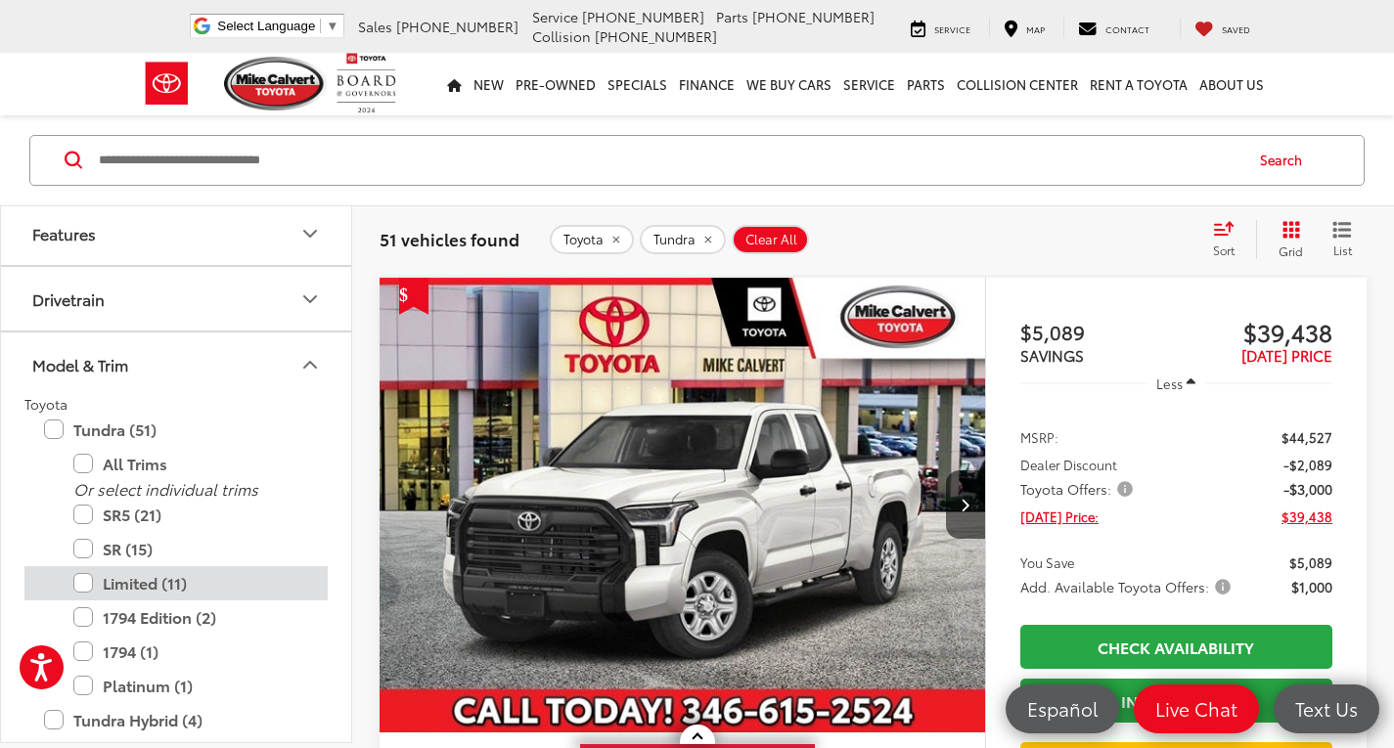
click at [80, 584] on label "Limited (11)" at bounding box center [190, 583] width 235 height 34
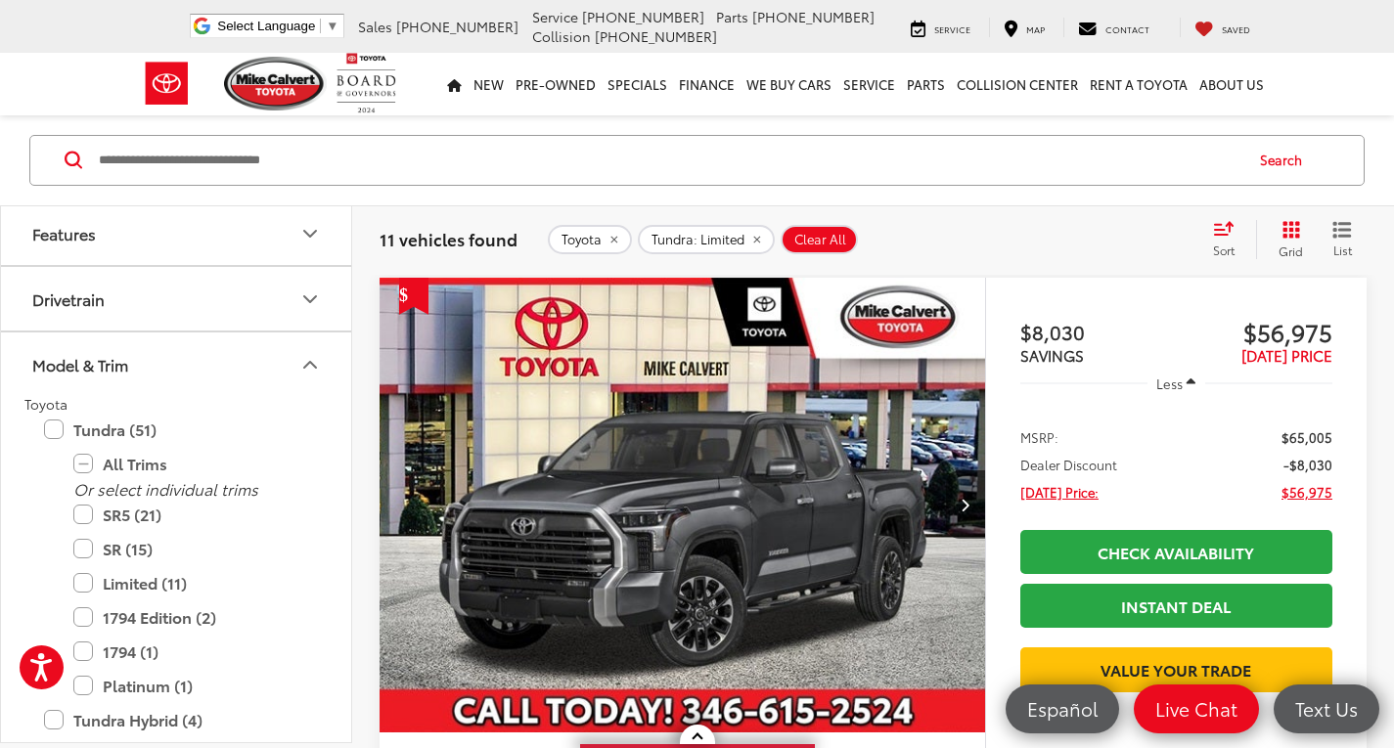
click at [1211, 229] on div "Sort" at bounding box center [1229, 239] width 53 height 39
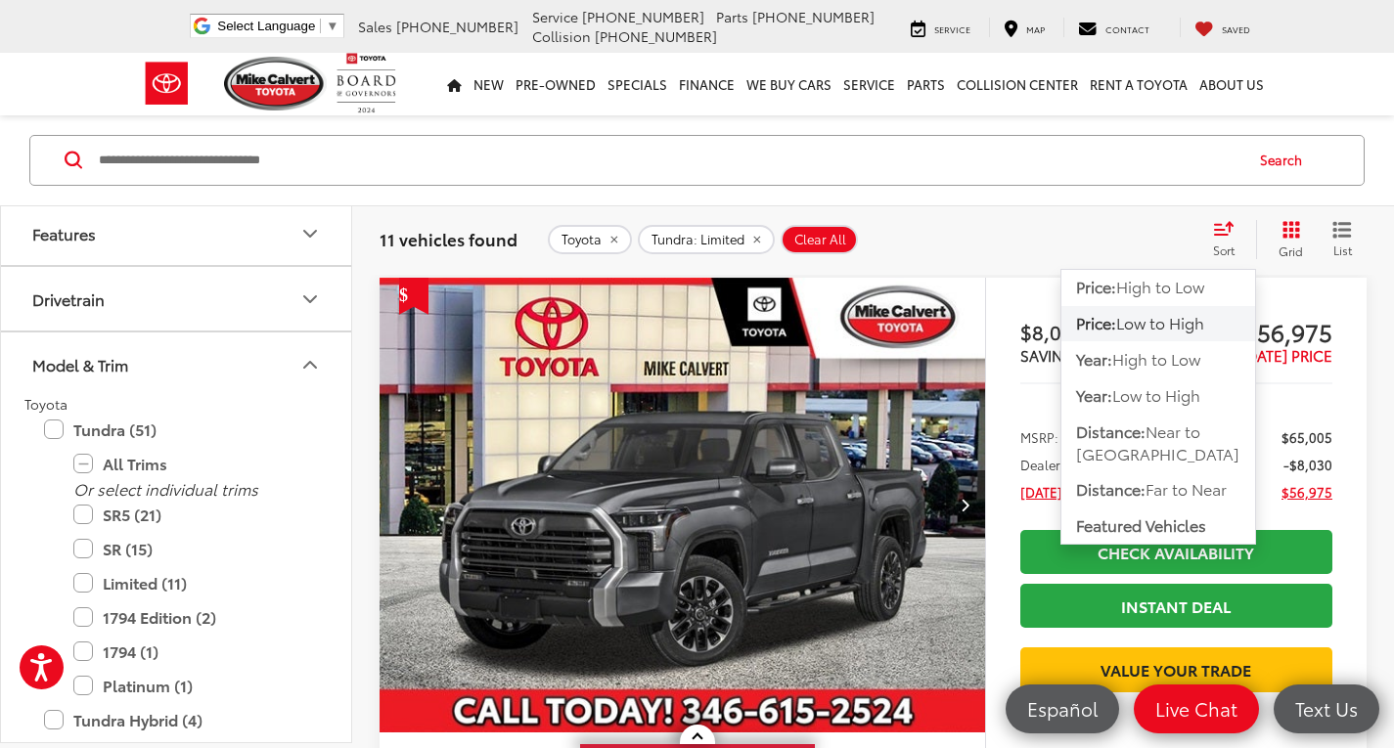
click at [1147, 335] on button "Price: Low to High" at bounding box center [1158, 323] width 194 height 35
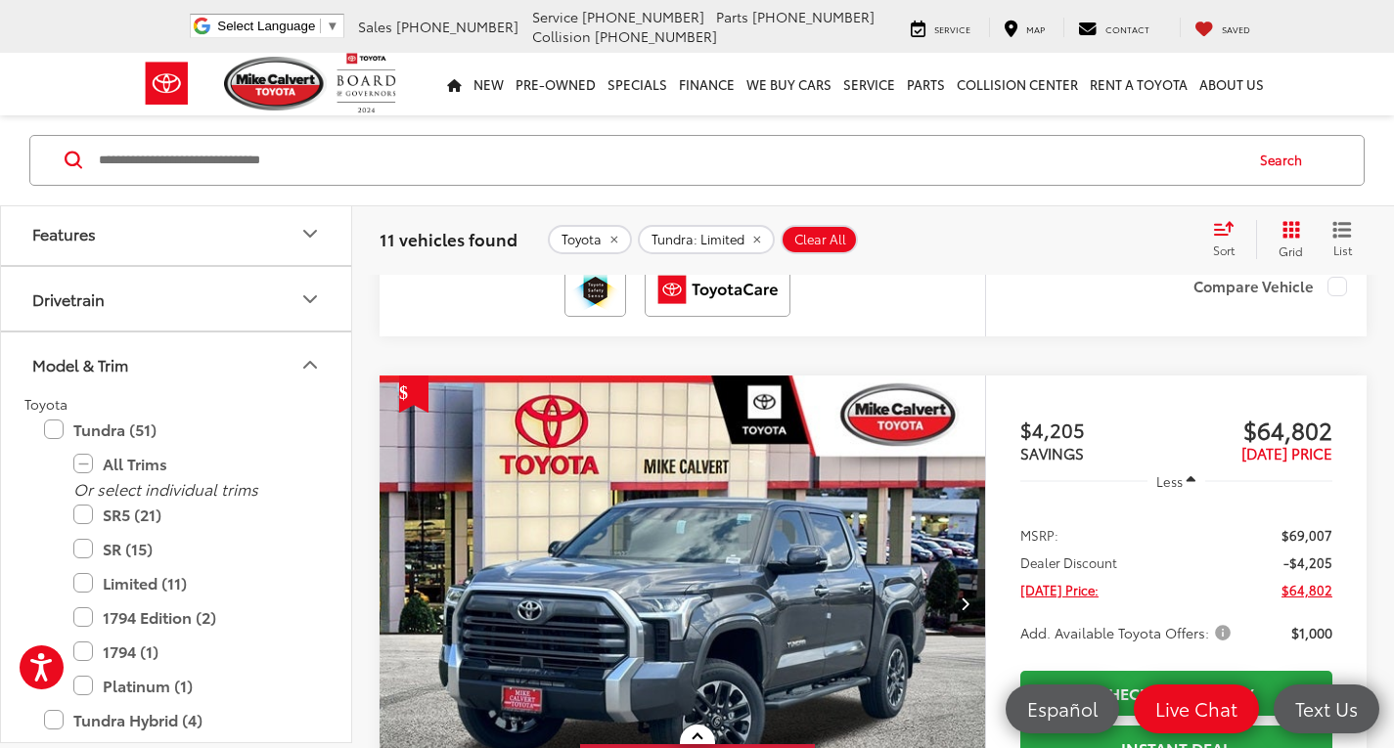
scroll to position [3326, 0]
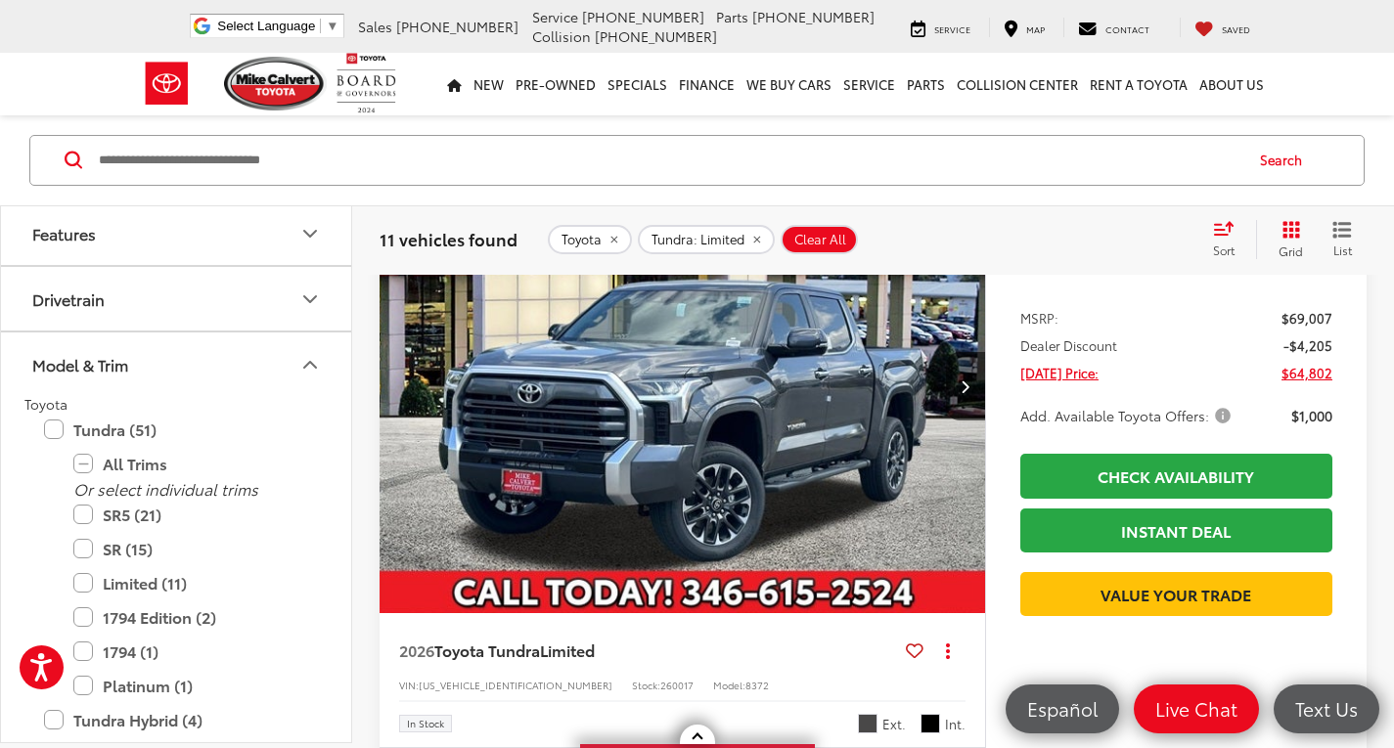
click at [409, 155] on input "Search by Make, Model, or Keyword" at bounding box center [669, 160] width 1145 height 47
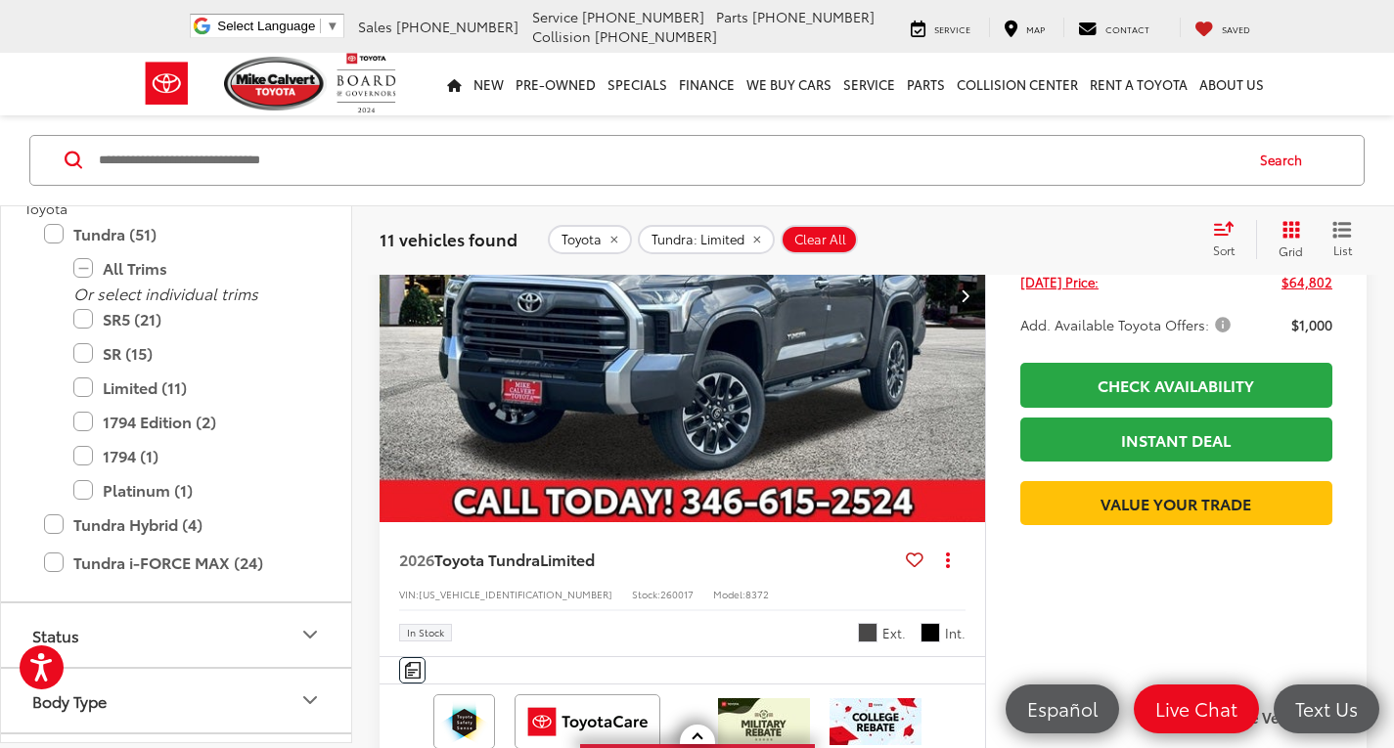
scroll to position [3424, 0]
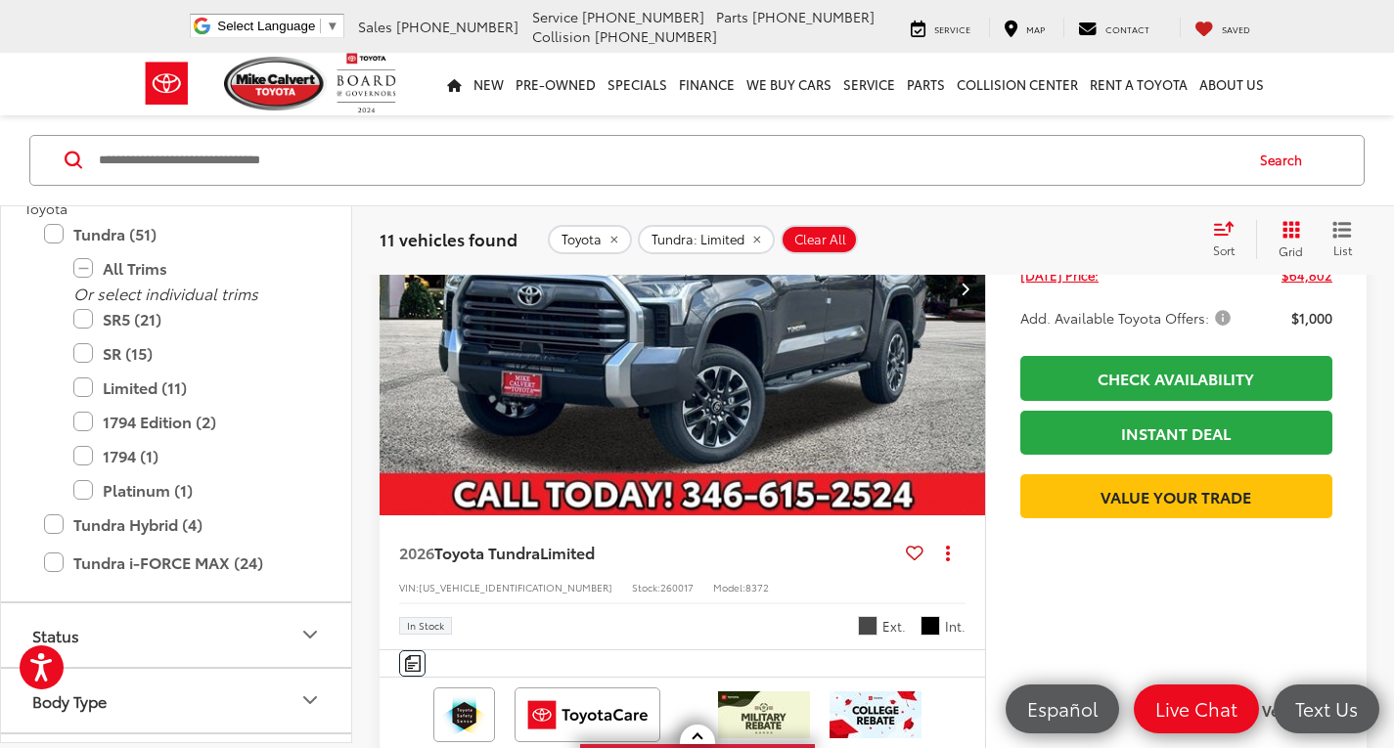
click at [705, 431] on img "2026 Toyota Tundra Limited 0" at bounding box center [683, 289] width 608 height 456
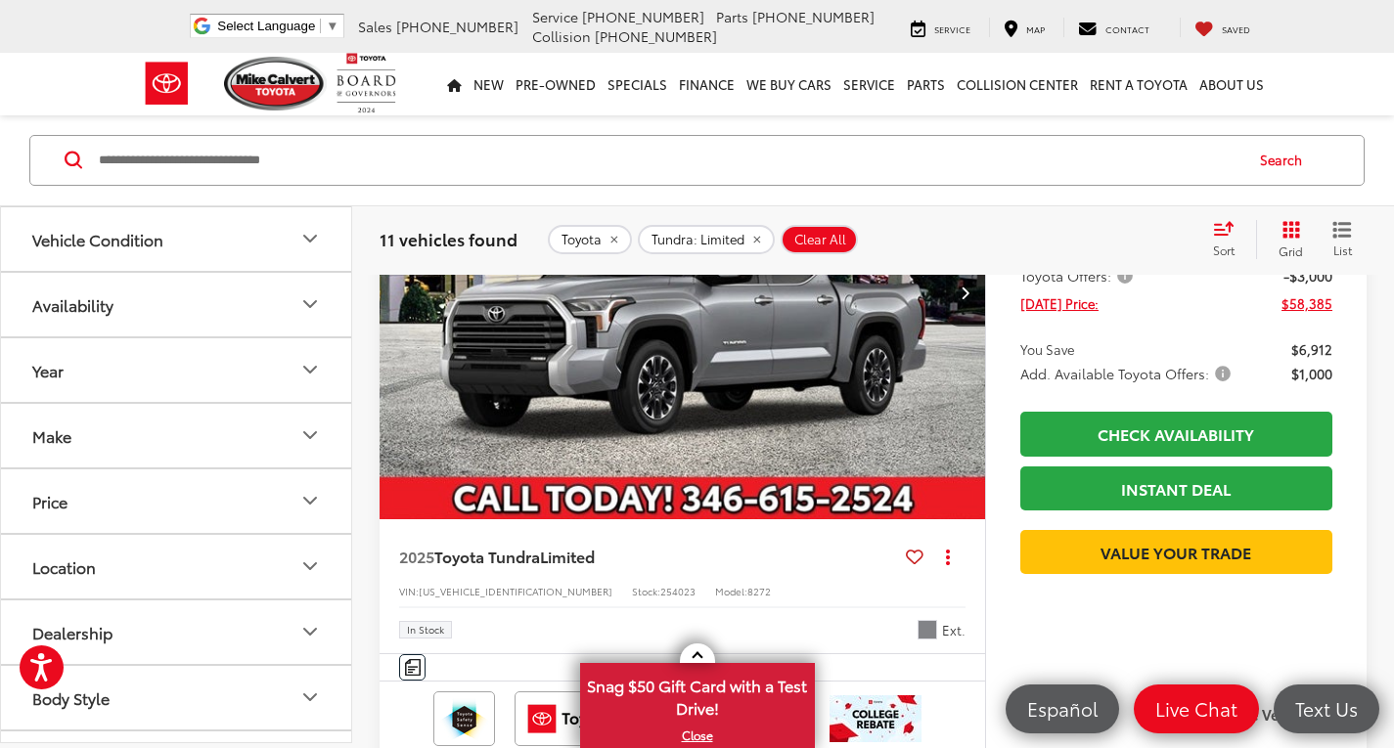
scroll to position [1227, 0]
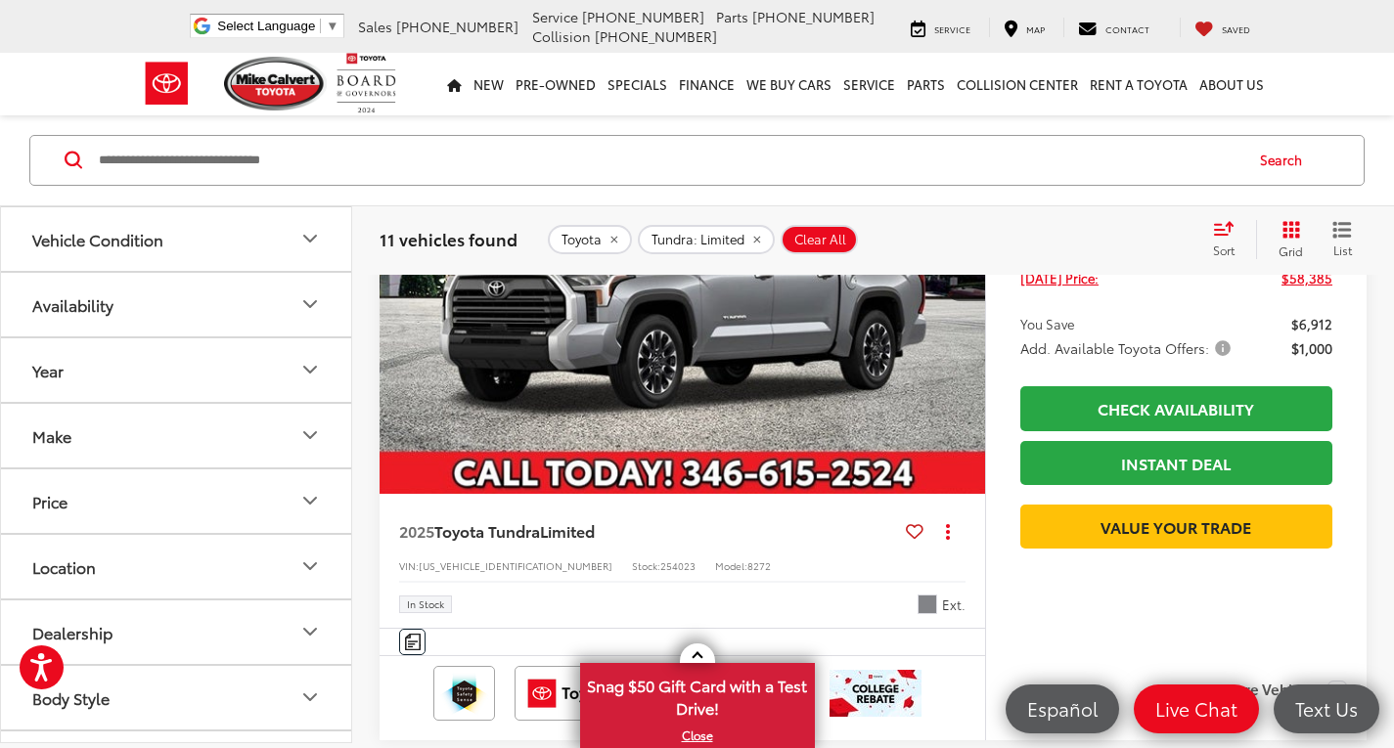
click at [681, 358] on img "2025 Toyota Tundra Limited 0" at bounding box center [683, 267] width 608 height 456
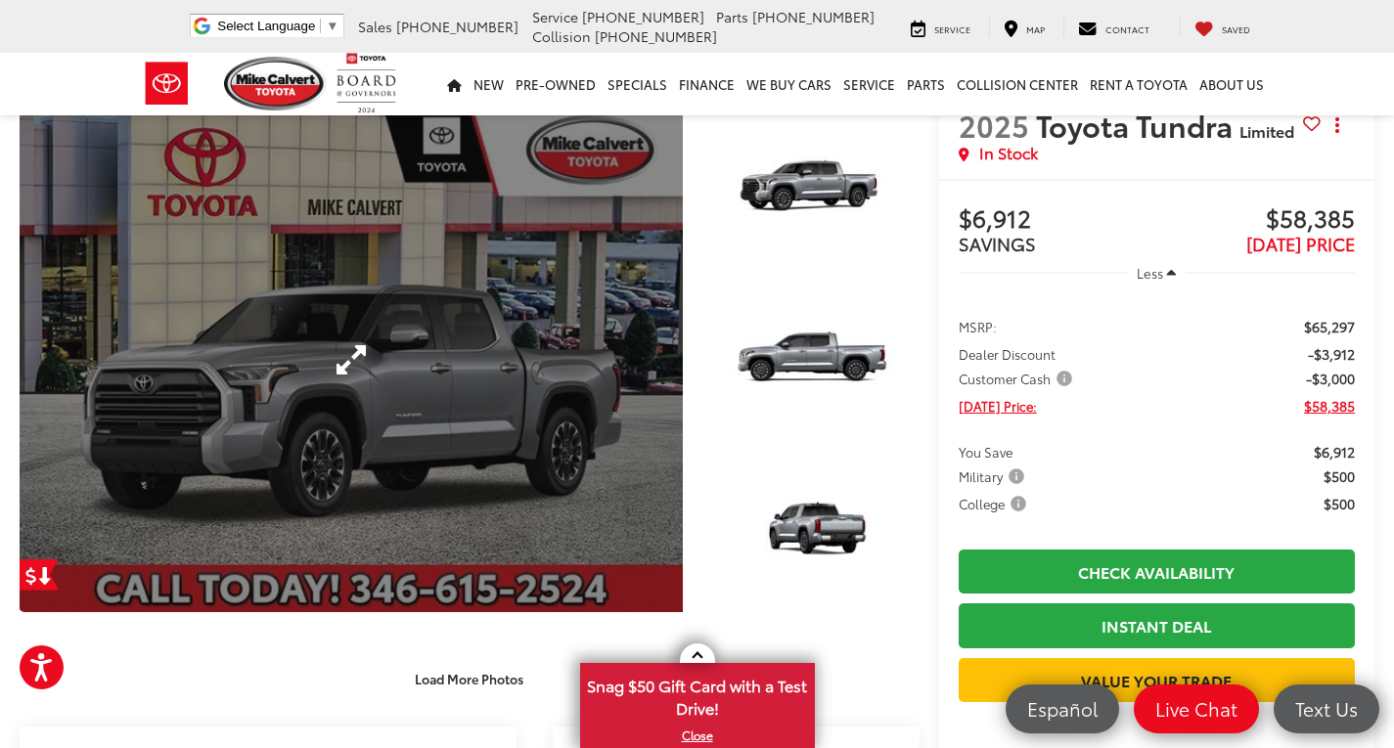
scroll to position [293, 0]
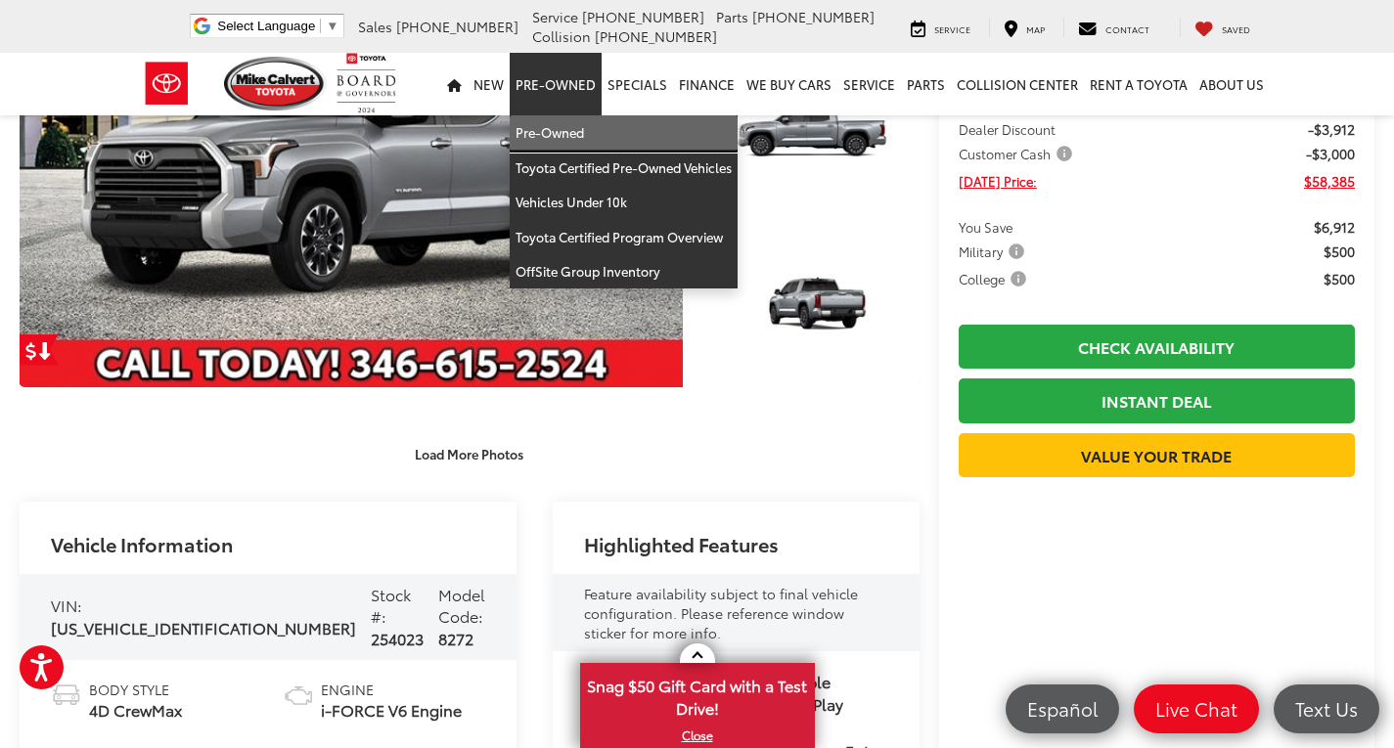
click at [556, 129] on link "Pre-Owned" at bounding box center [624, 132] width 228 height 35
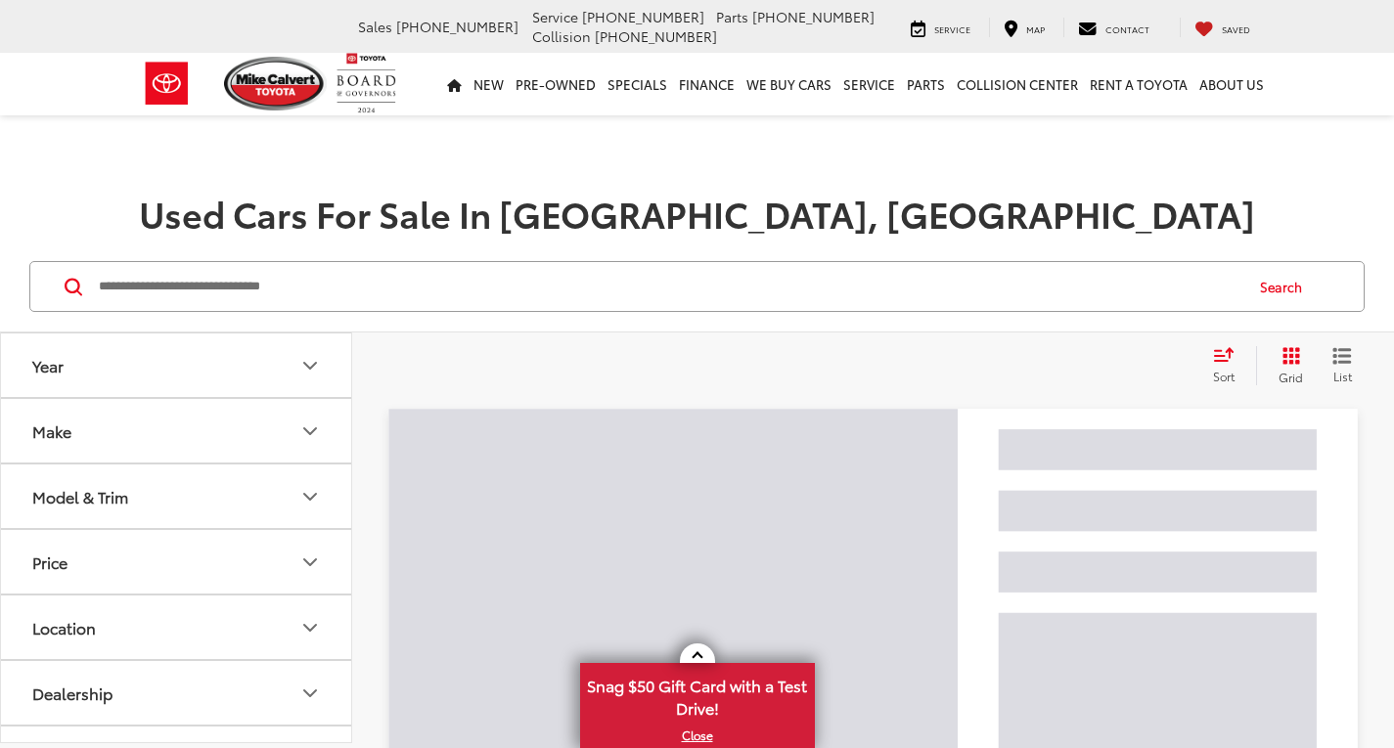
click at [382, 281] on input "Search by Make, Model, or Keyword" at bounding box center [669, 286] width 1145 height 47
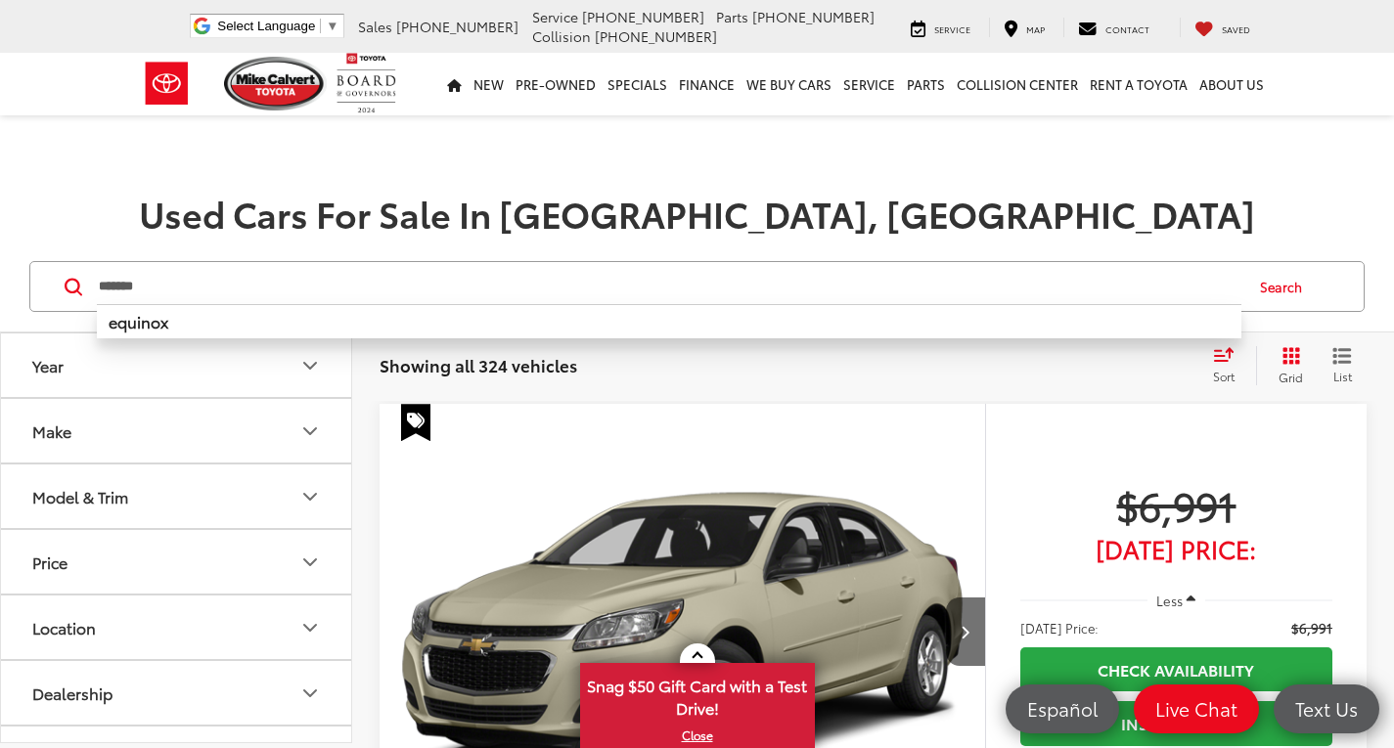
type input "*******"
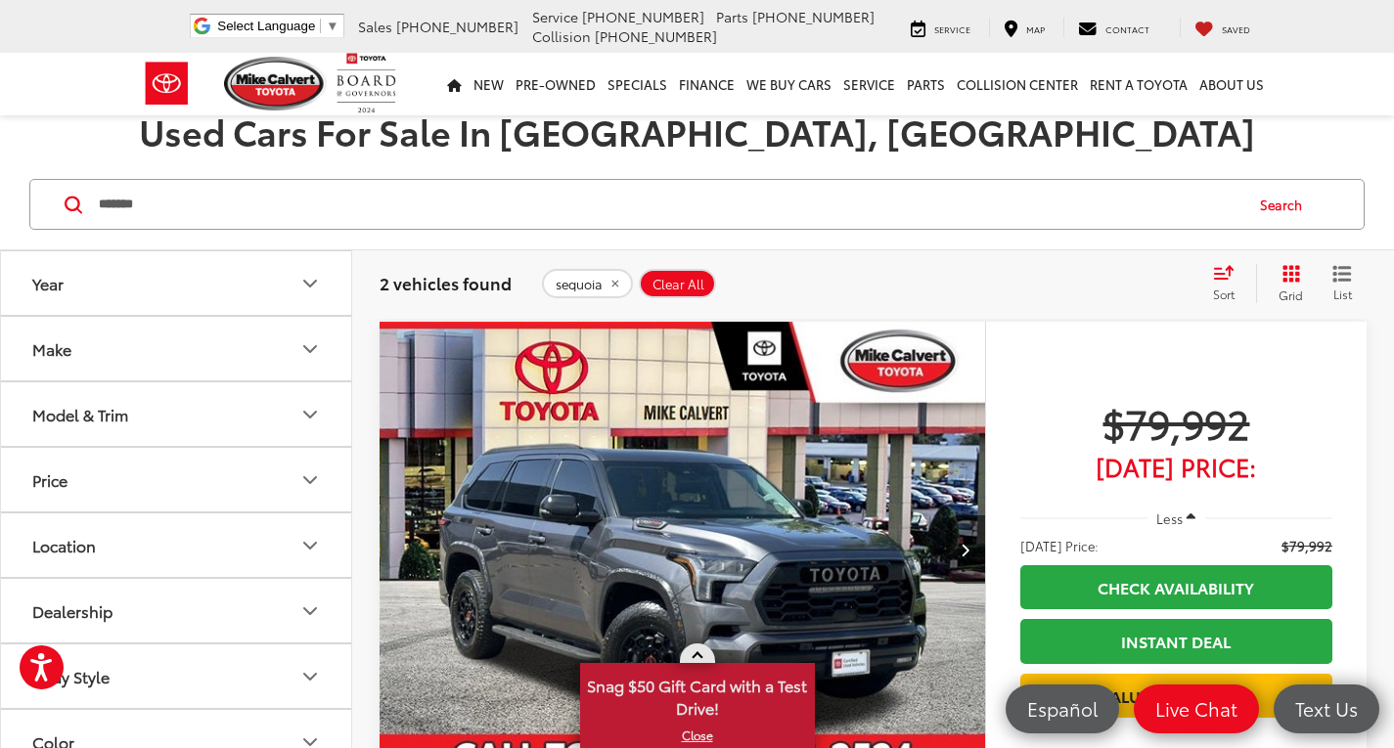
scroll to position [293, 0]
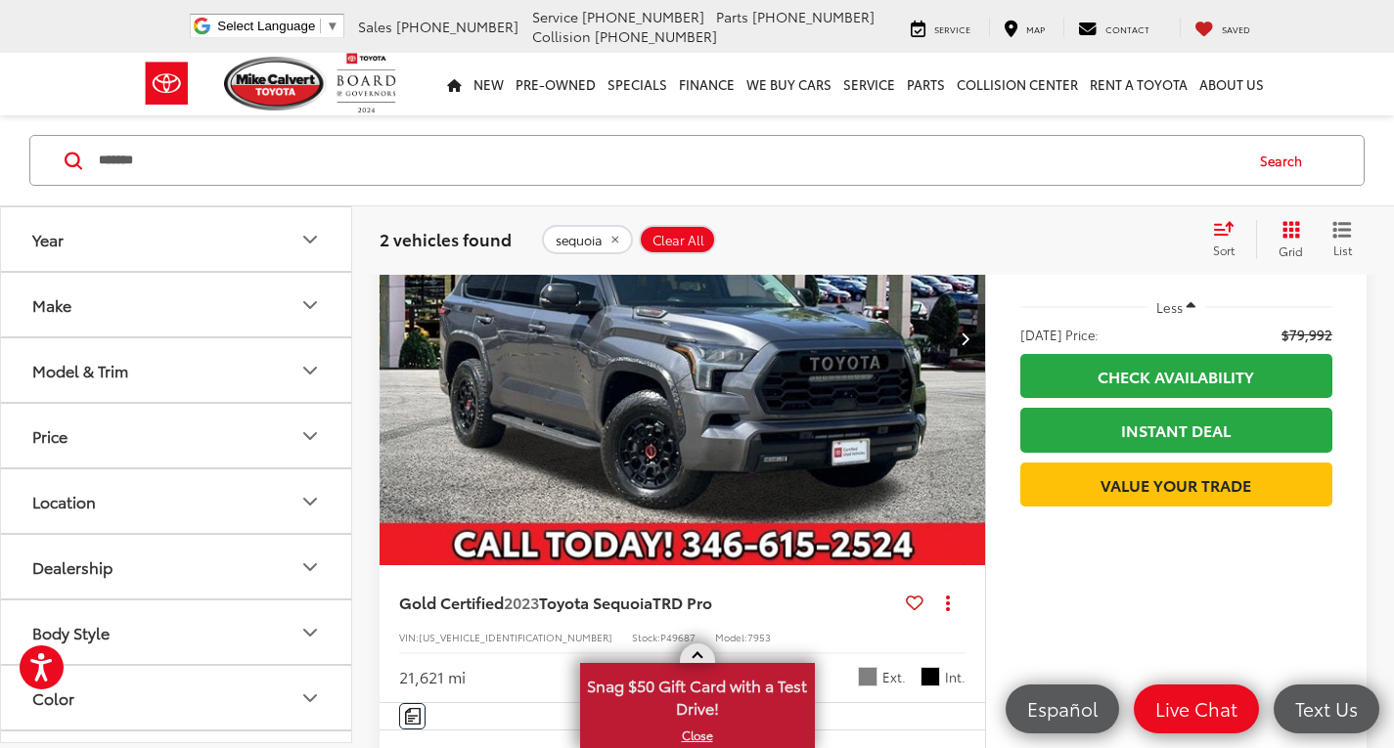
click at [698, 653] on span at bounding box center [697, 658] width 11 height 11
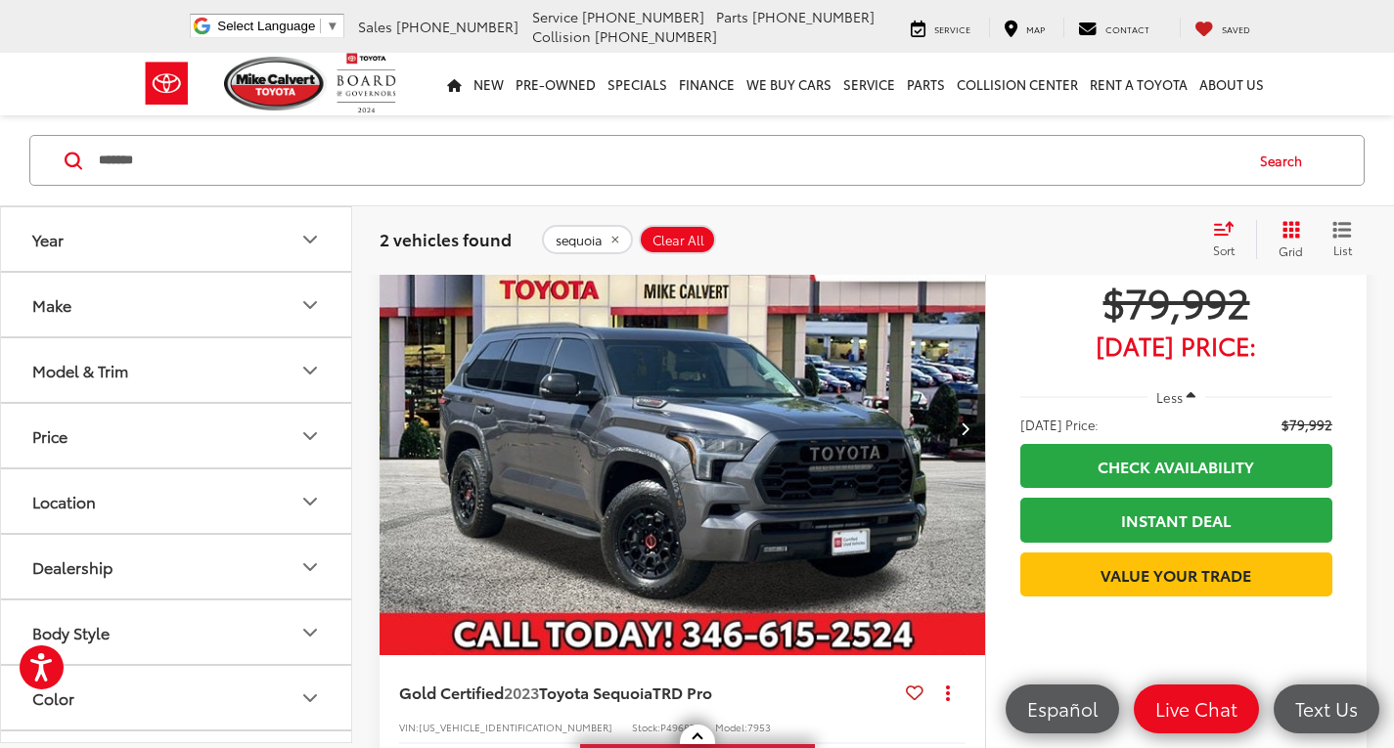
scroll to position [0, 0]
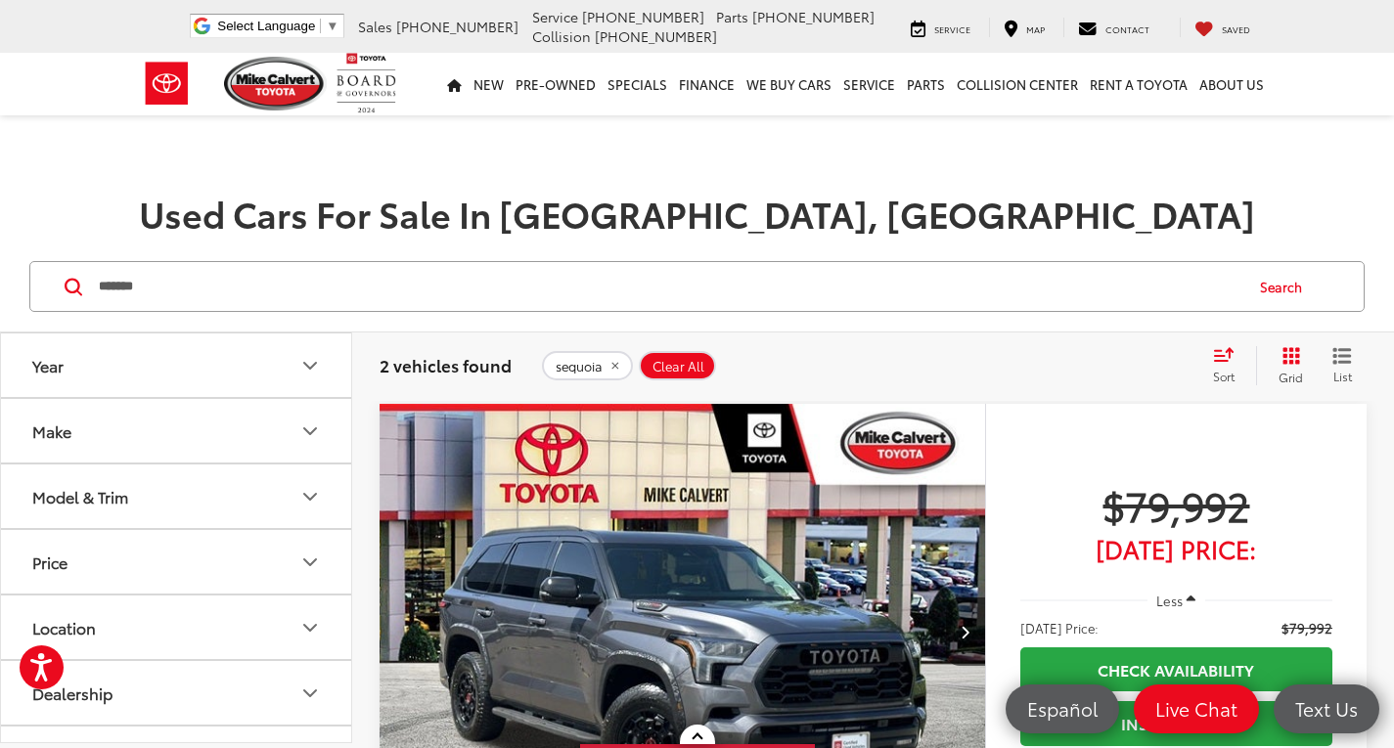
click at [566, 265] on input "*******" at bounding box center [669, 286] width 1145 height 47
drag, startPoint x: 206, startPoint y: 288, endPoint x: 68, endPoint y: 251, distance: 143.6
click at [47, 263] on div "******* ******* Search" at bounding box center [696, 286] width 1335 height 51
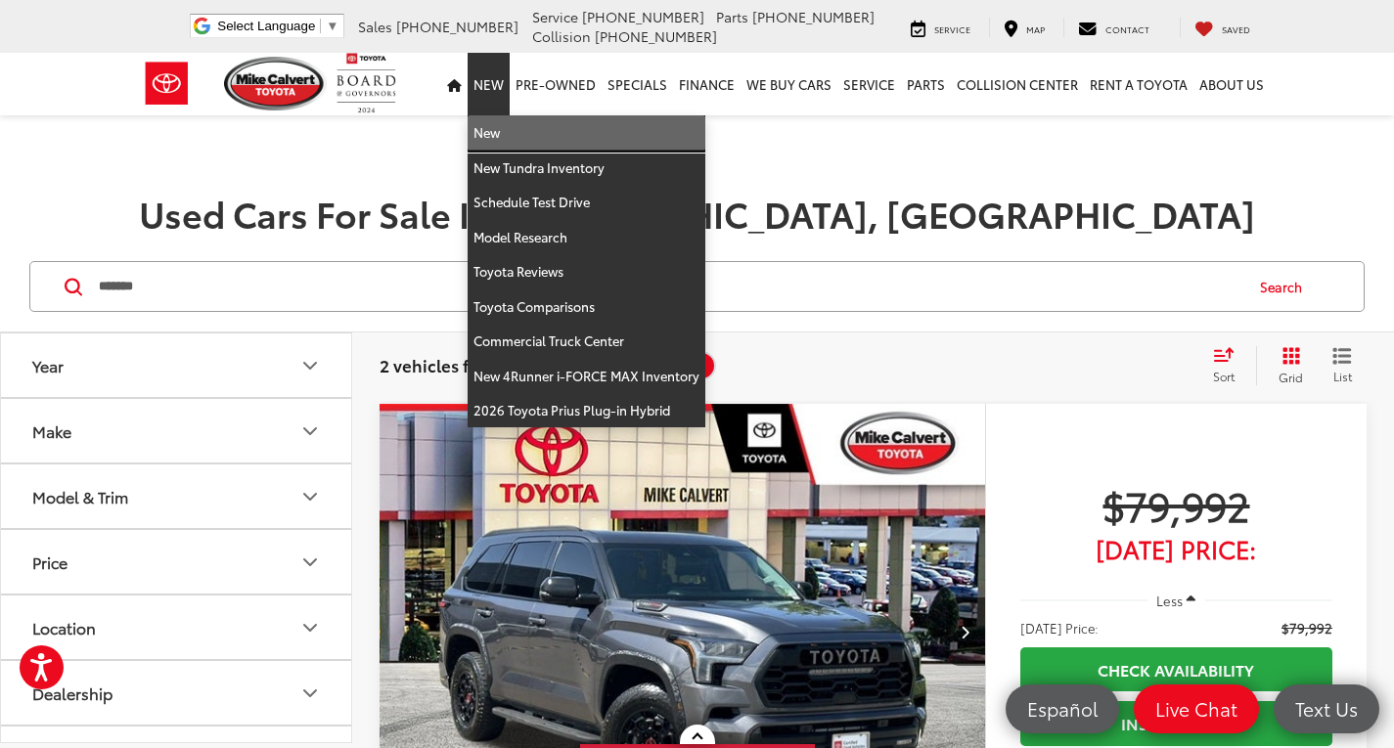
click at [502, 132] on link "New" at bounding box center [587, 132] width 238 height 35
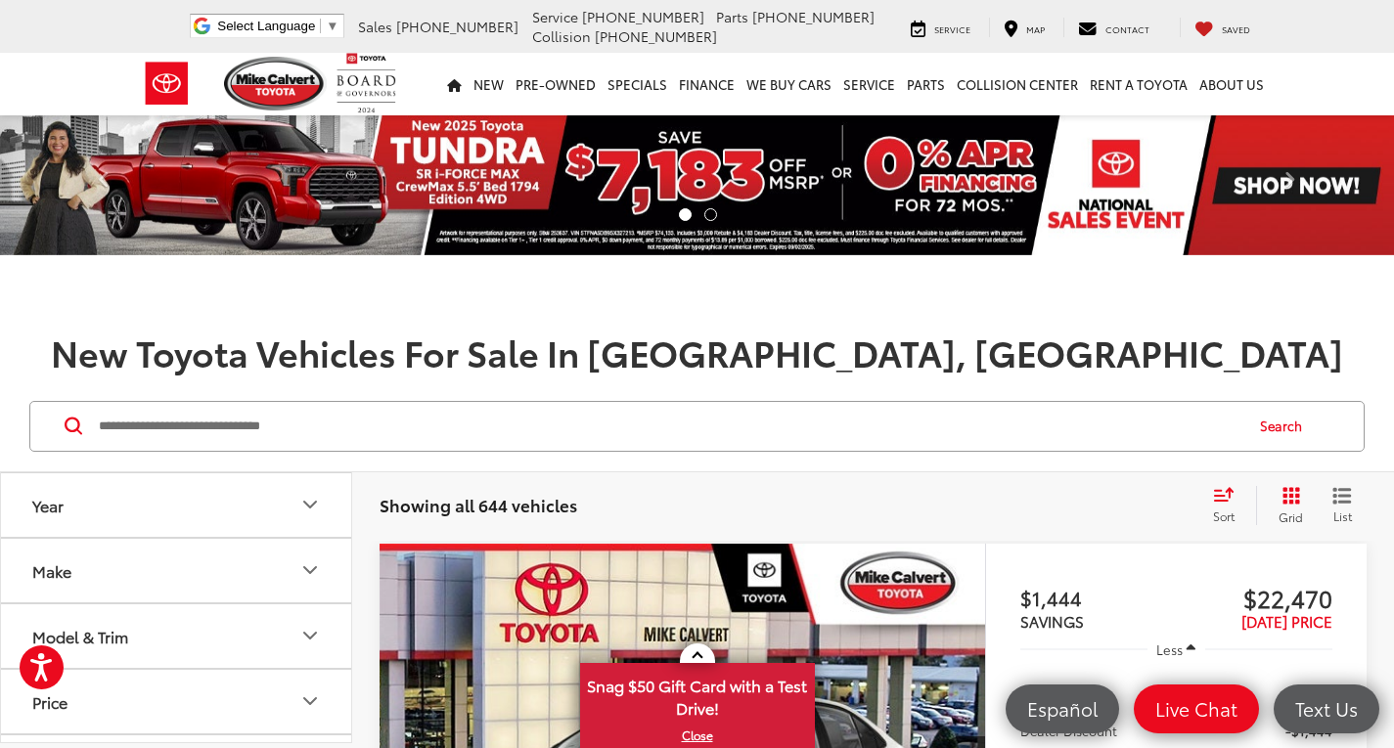
click at [293, 422] on input "Search by Make, Model, or Keyword" at bounding box center [669, 426] width 1145 height 47
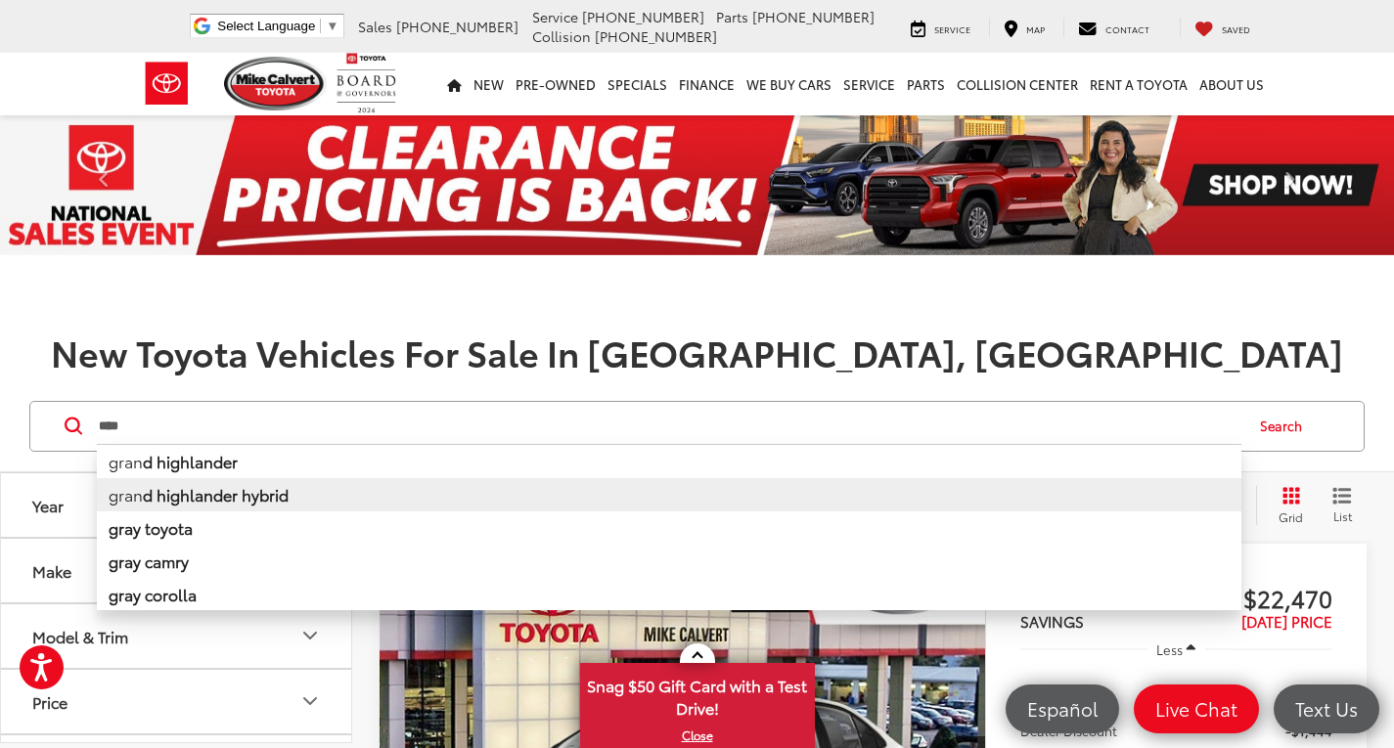
click at [281, 499] on b "d highlander hybrid" at bounding box center [216, 494] width 146 height 23
type input "**********"
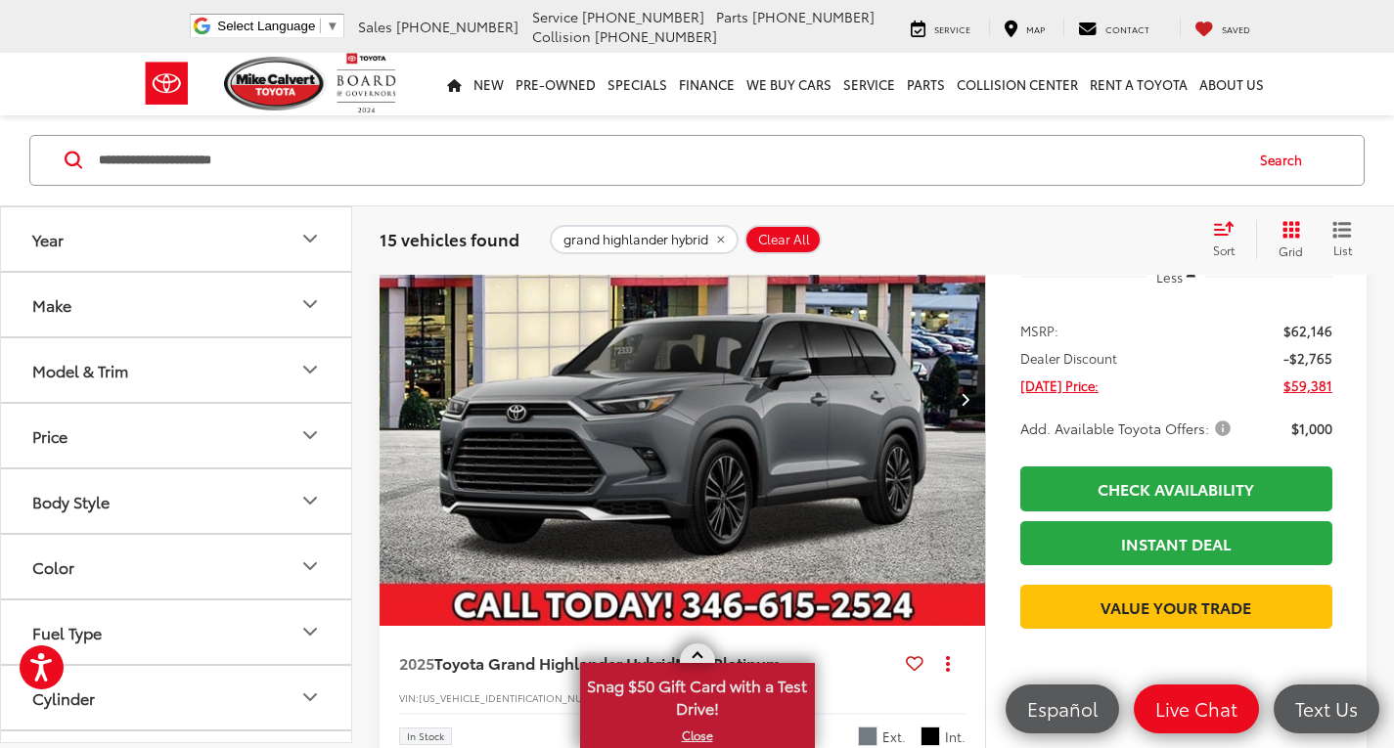
scroll to position [1174, 0]
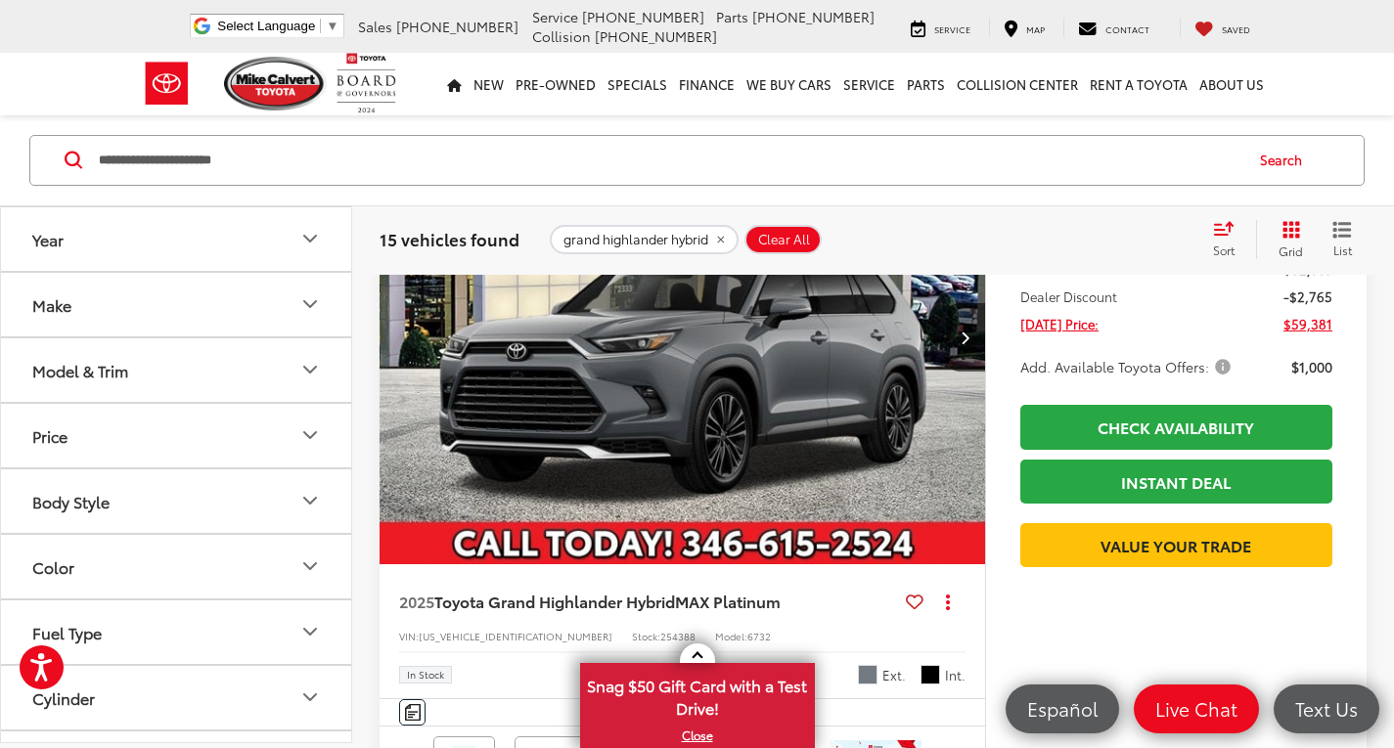
click at [701, 653] on link at bounding box center [697, 654] width 35 height 20
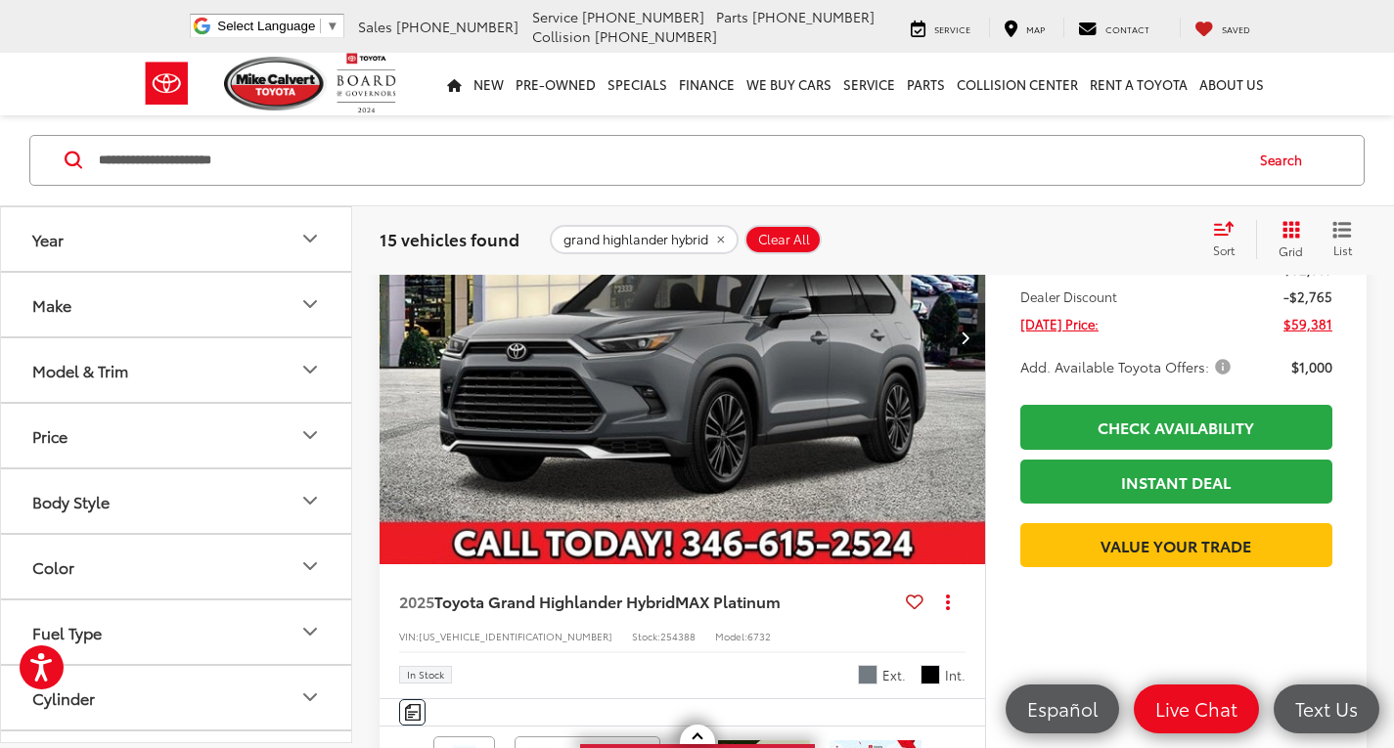
click at [630, 439] on img "2025 Toyota Grand Highlander Hybrid Hybrid MAX Platinum 0" at bounding box center [683, 338] width 608 height 456
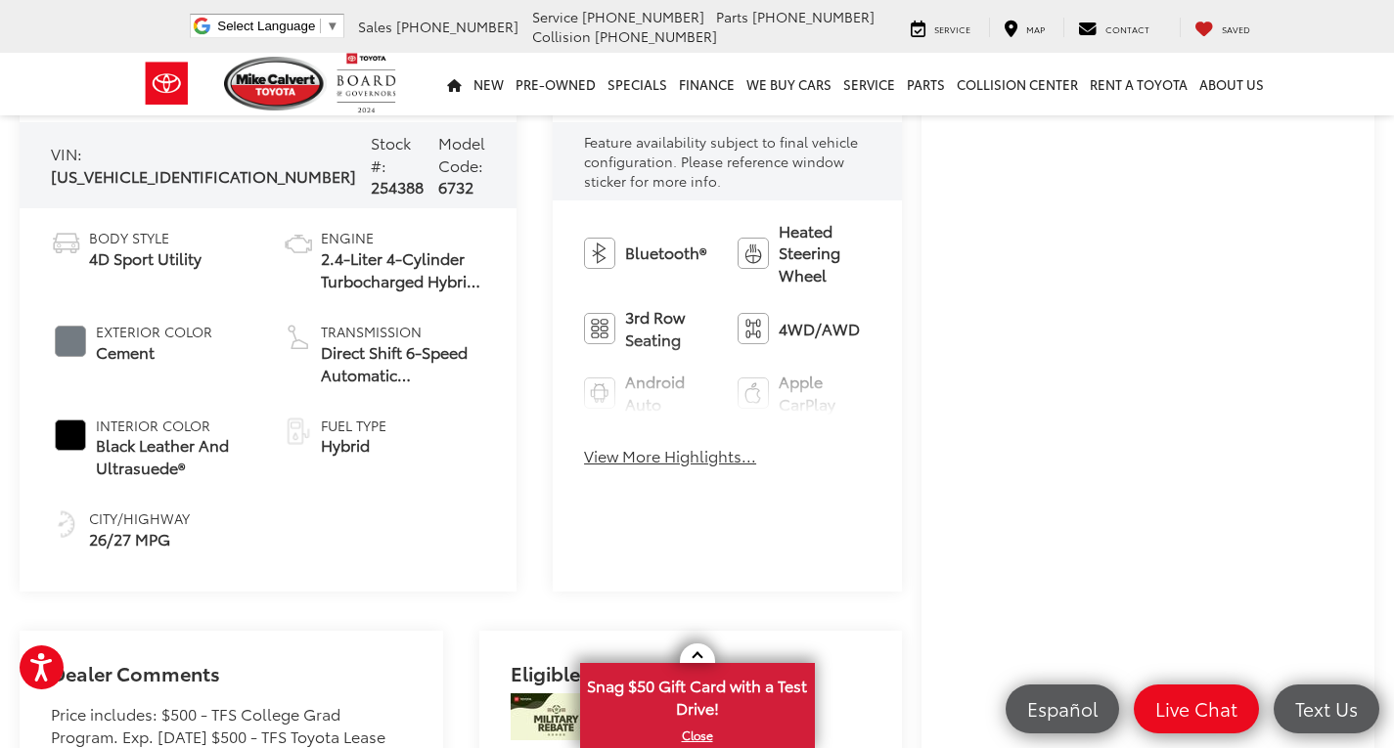
scroll to position [685, 0]
